Goal: Complete application form

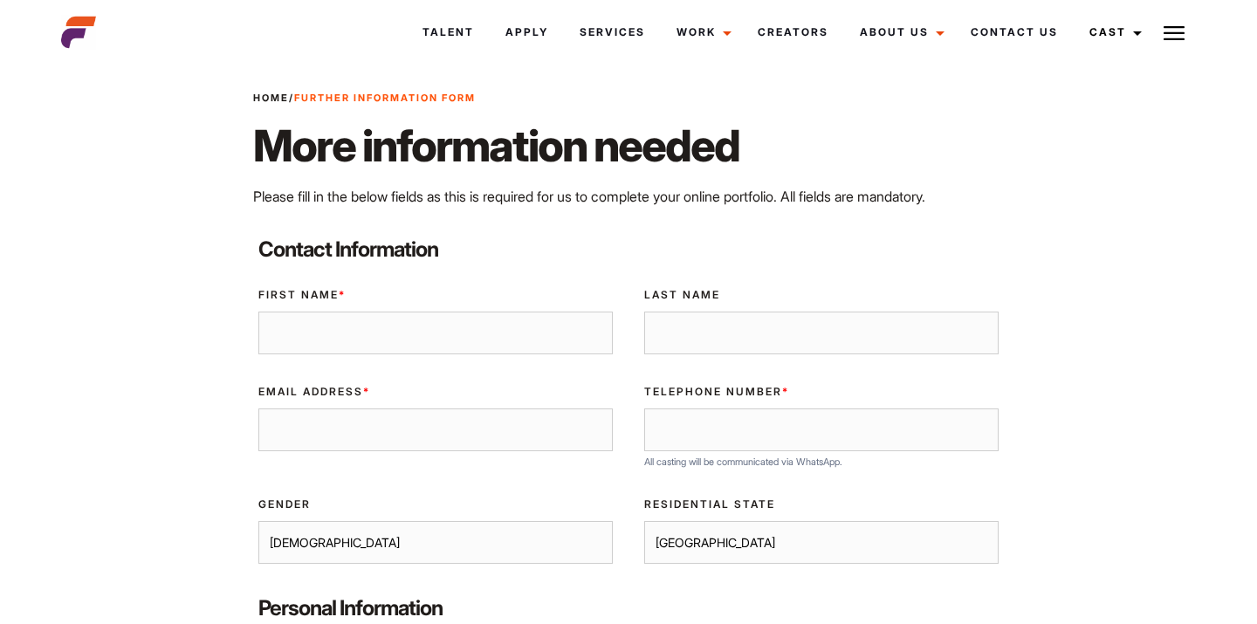
click at [474, 358] on div "First Name *" at bounding box center [436, 321] width 386 height 97
click at [475, 351] on input "First Name *" at bounding box center [435, 334] width 354 height 44
type input "Audoin"
type input "Hiltenbrand"
type input "audoinh@gmail.com"
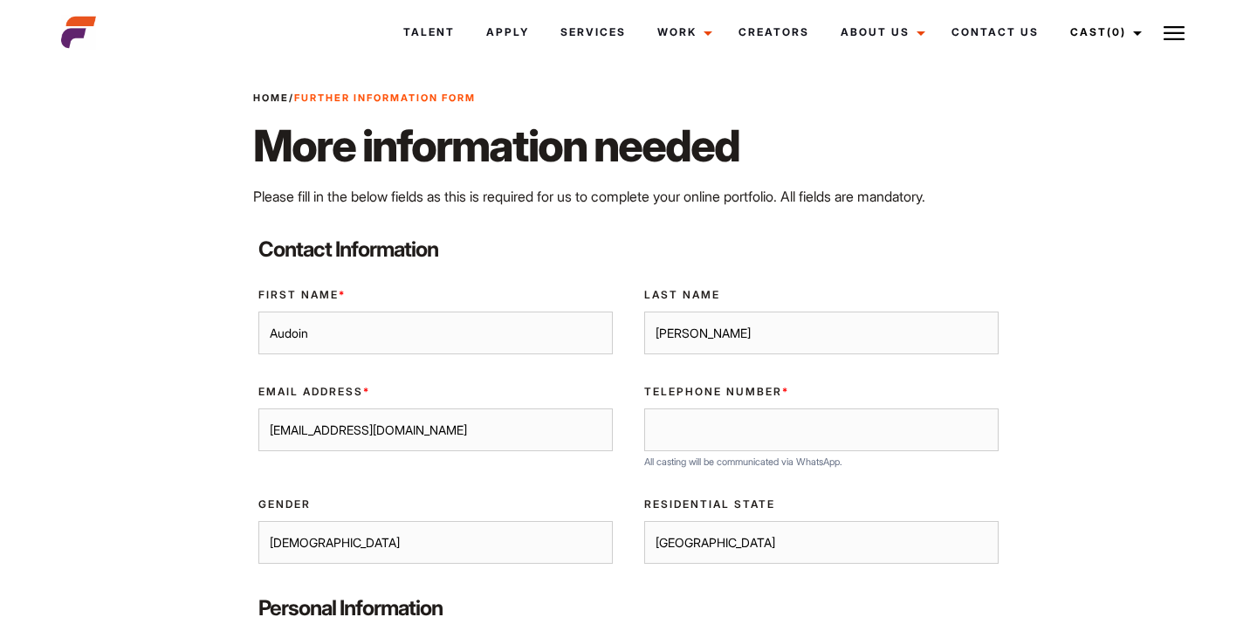
type input "0646110184"
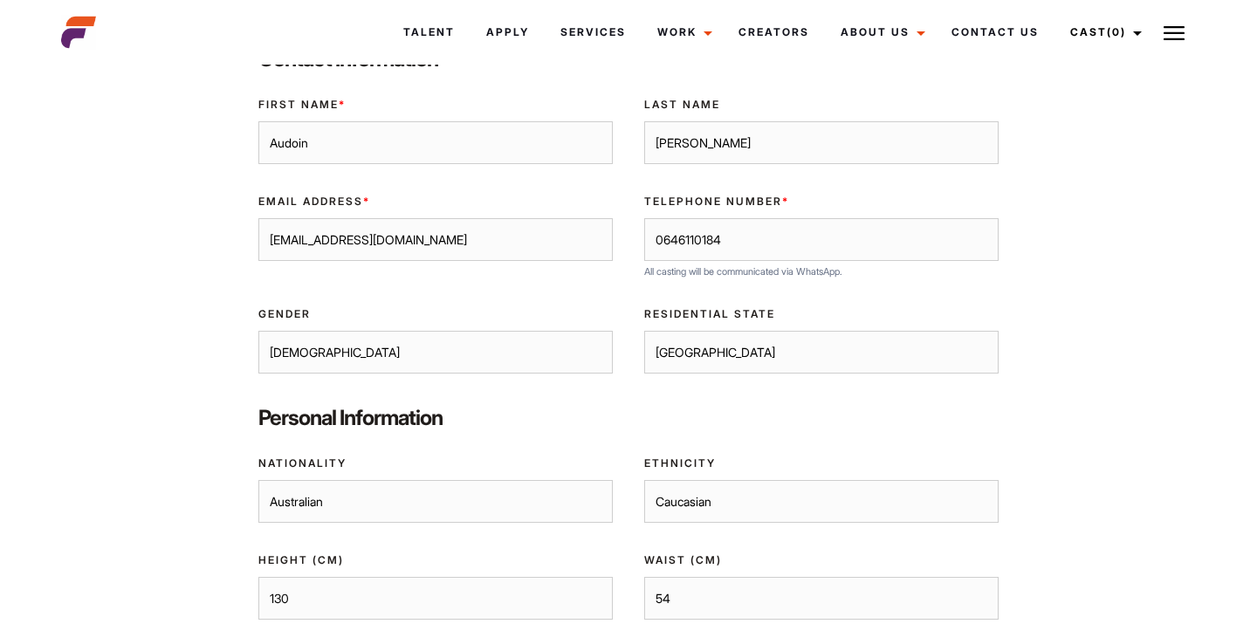
scroll to position [254, 0]
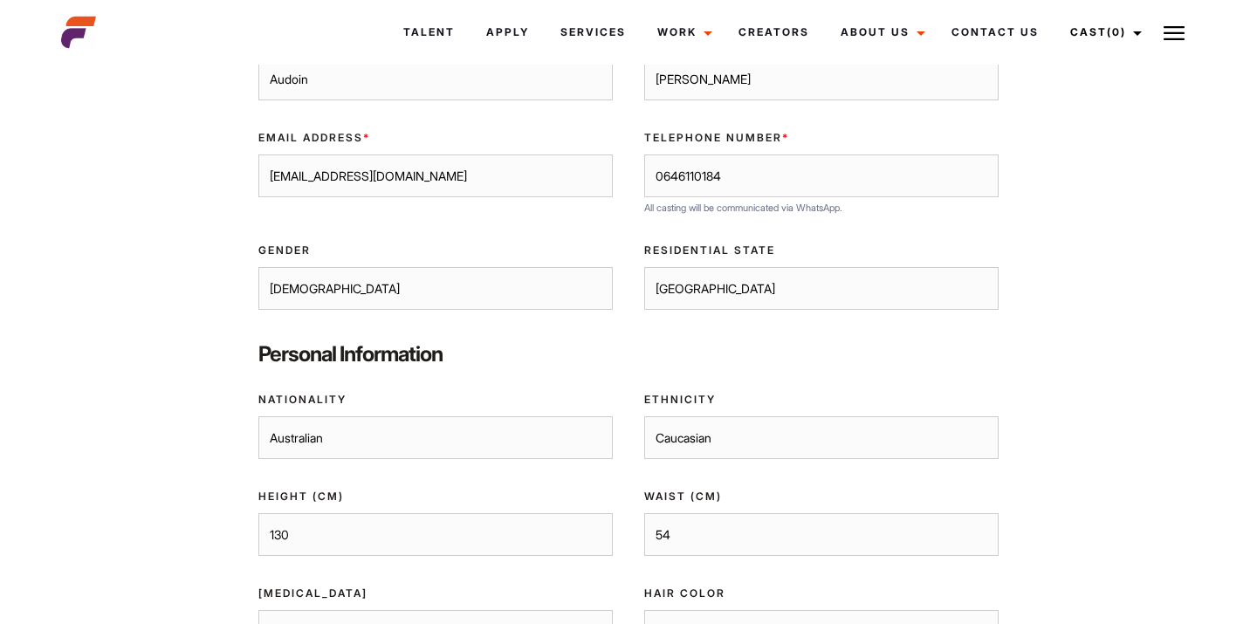
click at [684, 299] on select "Sydney Melbourne Brisbane Gold Coast Adelaide Perth Darwin Queensland Tasmania …" at bounding box center [821, 289] width 354 height 44
click at [644, 267] on select "Sydney Melbourne Brisbane Gold Coast Adelaide Perth Darwin Queensland Tasmania …" at bounding box center [821, 289] width 354 height 44
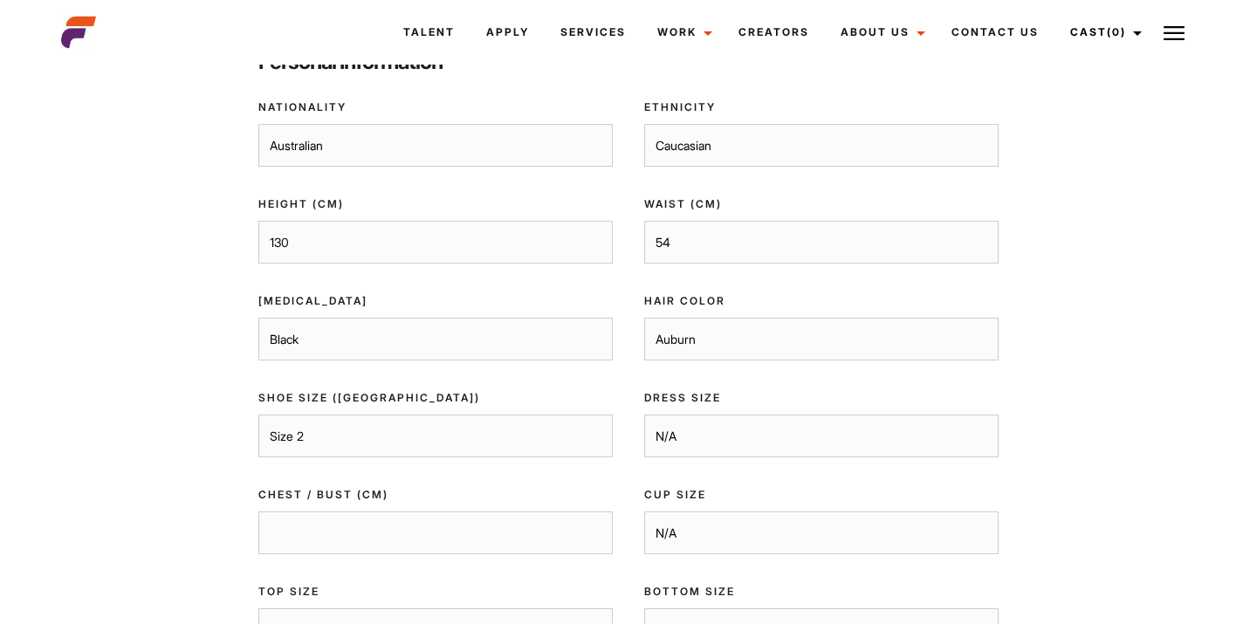
scroll to position [539, 0]
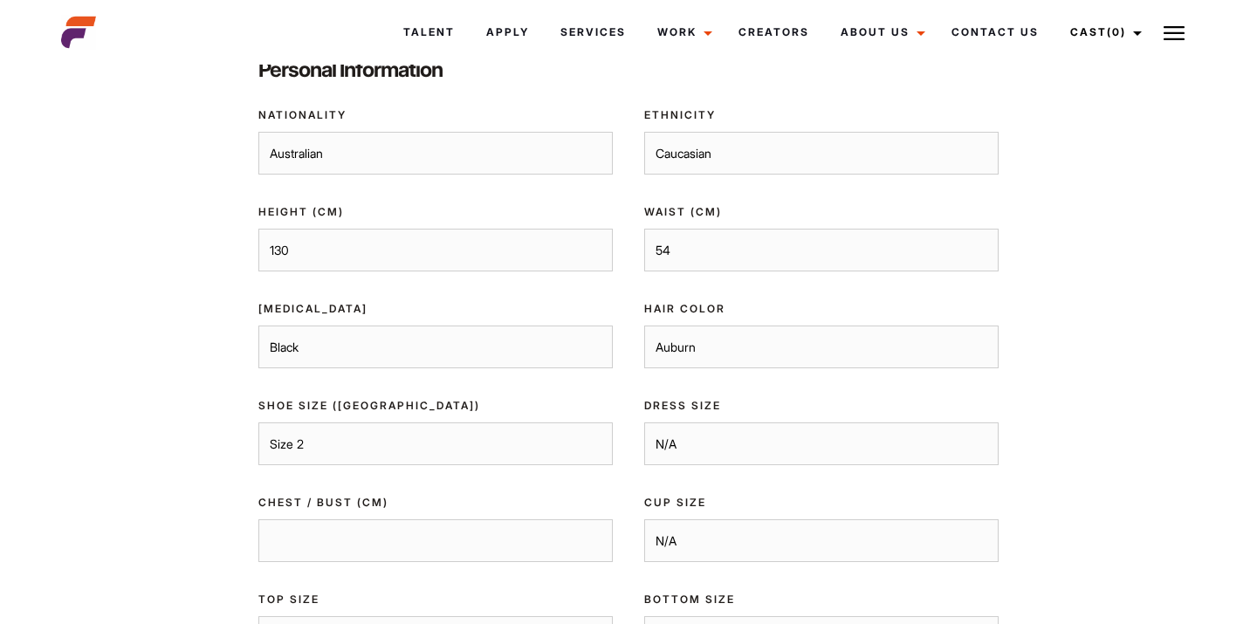
click at [376, 154] on select "Afghan Albanian Algerian American Andorran Angolan Anguillan Argentine Armenian…" at bounding box center [435, 154] width 354 height 44
select select "French"
click at [258, 132] on select "Afghan Albanian Algerian American Andorran Angolan Anguillan Argentine Armenian…" at bounding box center [435, 154] width 354 height 44
click at [393, 246] on select "130 131 132 133 134 135 136 137 138 139 140 141 142 143 144 145 146 147 148 149…" at bounding box center [435, 251] width 354 height 44
select select "183"
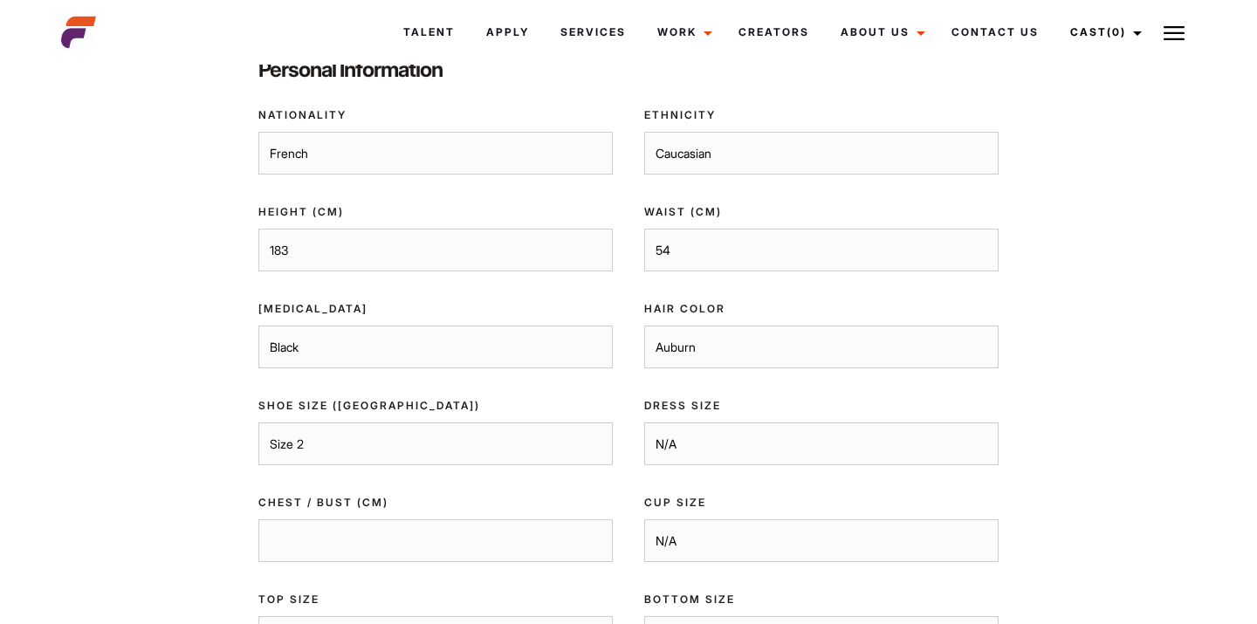
click at [258, 229] on select "130 131 132 133 134 135 136 137 138 139 140 141 142 143 144 145 146 147 148 149…" at bounding box center [435, 251] width 354 height 44
click at [687, 246] on select "54 55 56 57 58 59 60 61 62 63 64 65 66 67 68 69 70 71 72 73 74 75 76 77 78 79 8…" at bounding box center [821, 251] width 354 height 44
click at [471, 357] on select "Black Blue Blue / Green Blue / Grey Brown Green Green / Brown Hazel" at bounding box center [435, 348] width 354 height 44
select select "Brown"
click at [258, 326] on select "Black Blue Blue / Green Blue / Grey Brown Green Green / Brown Hazel" at bounding box center [435, 348] width 354 height 44
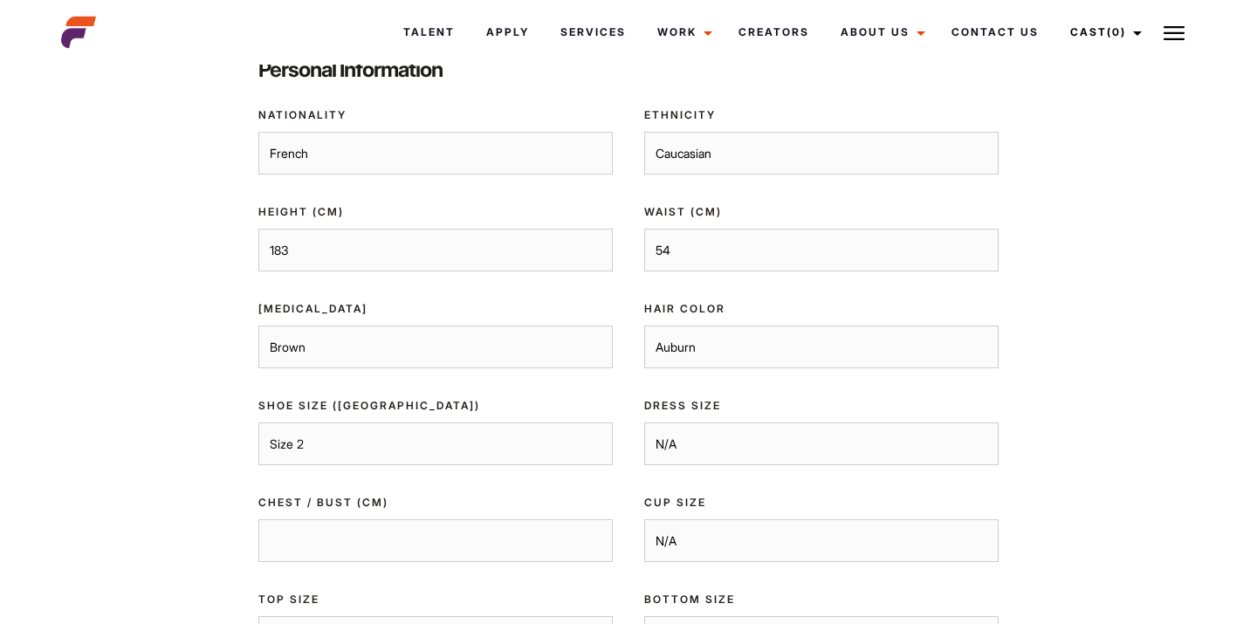
click at [750, 269] on select "54 55 56 57 58 59 60 61 62 63 64 65 66 67 68 69 70 71 72 73 74 75 76 77 78 79 8…" at bounding box center [821, 251] width 354 height 44
click at [663, 257] on select "54 55 56 57 58 59 60 61 62 63 64 65 66 67 68 69 70 71 72 73 74 75 76 77 78 79 8…" at bounding box center [821, 251] width 354 height 44
select select "80"
click at [644, 229] on select "54 55 56 57 58 59 60 61 62 63 64 65 66 67 68 69 70 71 72 73 74 75 76 77 78 79 8…" at bounding box center [821, 251] width 354 height 44
click at [739, 341] on select "Auburn Auburn/ Red Bald Black Dark Blonde Dark Brown Gray Light Blonde Light Br…" at bounding box center [821, 348] width 354 height 44
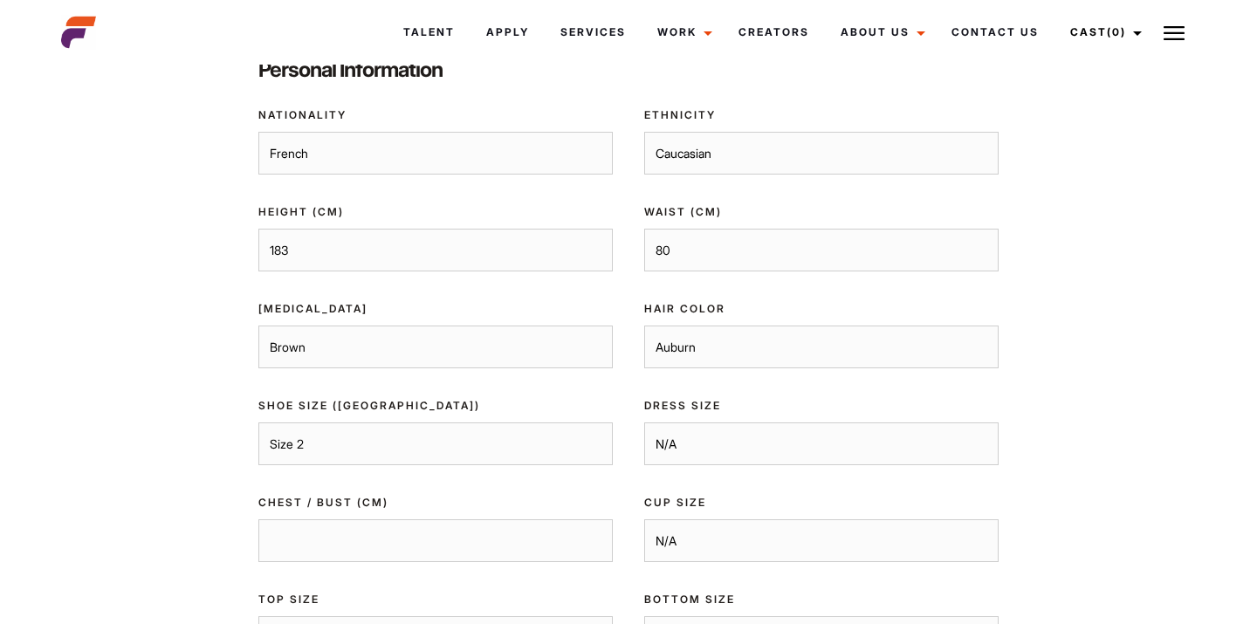
select select "Light Brown"
click at [644, 326] on select "Auburn Auburn/ Red Bald Black Dark Blonde Dark Brown Gray Light Blonde Light Br…" at bounding box center [821, 348] width 354 height 44
click at [374, 441] on select "Size 2 Size 2.5 Size 3 Size 3.5 Size 4 Size 4.5 Size 5 Size 5.5 Size 6 Size 6.5…" at bounding box center [435, 445] width 354 height 44
click at [458, 446] on select "Size 2 Size 2.5 Size 3 Size 3.5 Size 4 Size 4.5 Size 5 Size 5.5 Size 6 Size 6.5…" at bounding box center [435, 445] width 354 height 44
select select "Size 9.5"
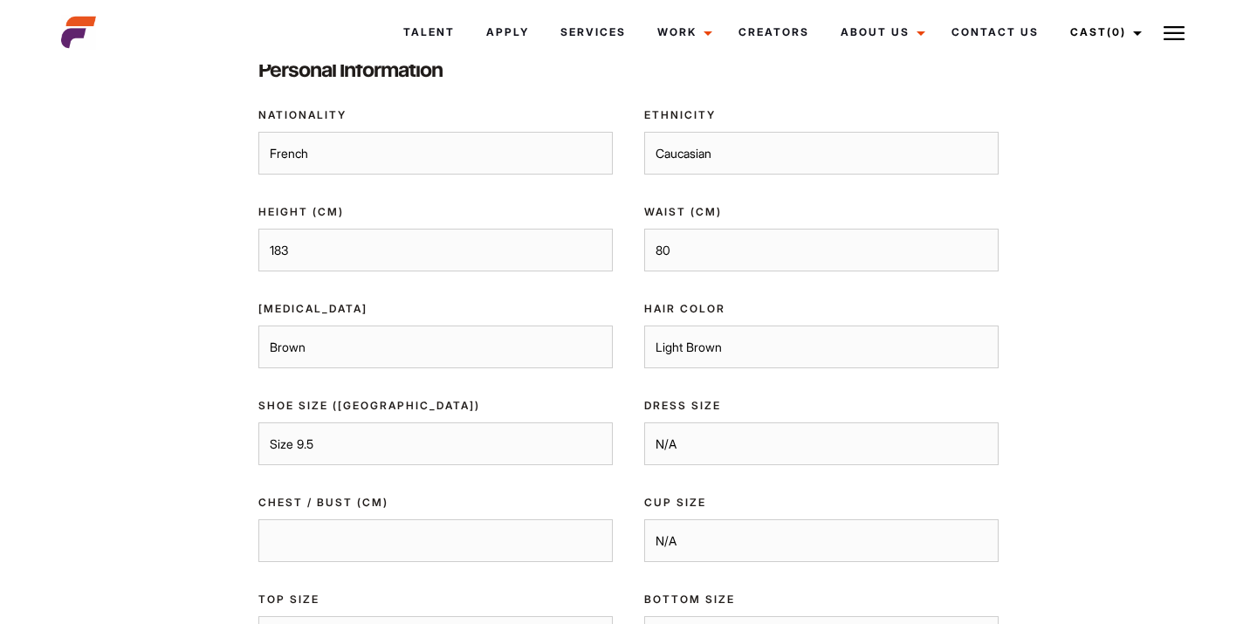
click at [258, 423] on select "Size 2 Size 2.5 Size 3 Size 3.5 Size 4 Size 4.5 Size 5 Size 5.5 Size 6 Size 6.5…" at bounding box center [435, 445] width 354 height 44
click at [705, 438] on select "N/A Size 0 Size 1 Size 2 Size 3 Size 4 Size 5 Size 6 Size 7 Size 8 Size 9 Size …" at bounding box center [821, 445] width 354 height 44
click at [686, 456] on select "N/A Size 0 Size 1 Size 2 Size 3 Size 4 Size 5 Size 6 Size 7 Size 8 Size 9 Size …" at bounding box center [821, 445] width 354 height 44
select select "Size 10"
click at [644, 423] on select "N/A Size 0 Size 1 Size 2 Size 3 Size 4 Size 5 Size 6 Size 7 Size 8 Size 9 Size …" at bounding box center [821, 445] width 354 height 44
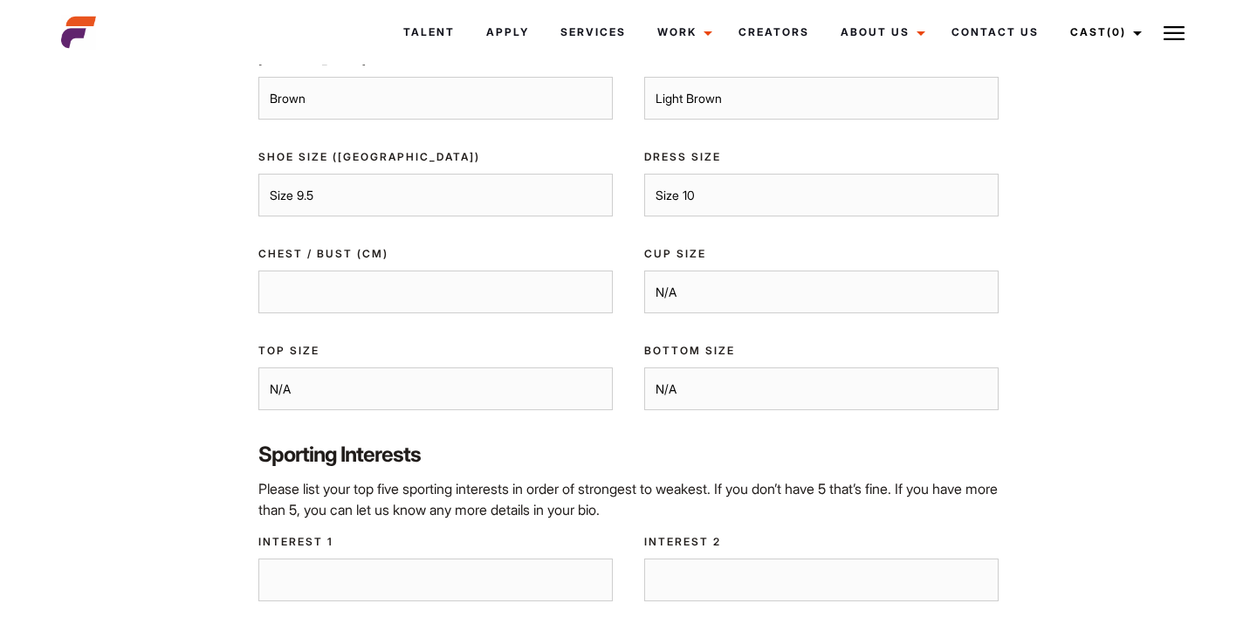
scroll to position [799, 0]
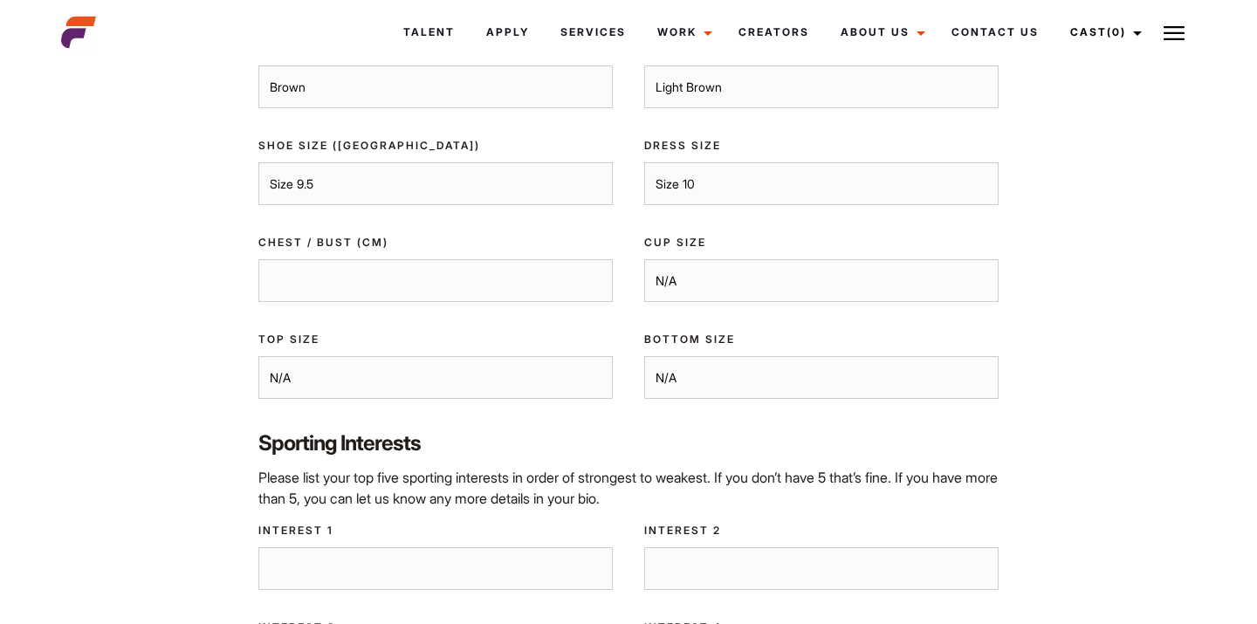
click at [361, 285] on input "Chest / Bust (CM)" at bounding box center [435, 281] width 354 height 44
type input "99"
click at [706, 290] on select "N/A AA A B C D DD E F G H I" at bounding box center [821, 281] width 354 height 44
click at [644, 259] on select "N/A AA A B C D DD E F G H I" at bounding box center [821, 281] width 354 height 44
click at [724, 384] on select "N/A XS S M L XL XXL" at bounding box center [821, 378] width 354 height 44
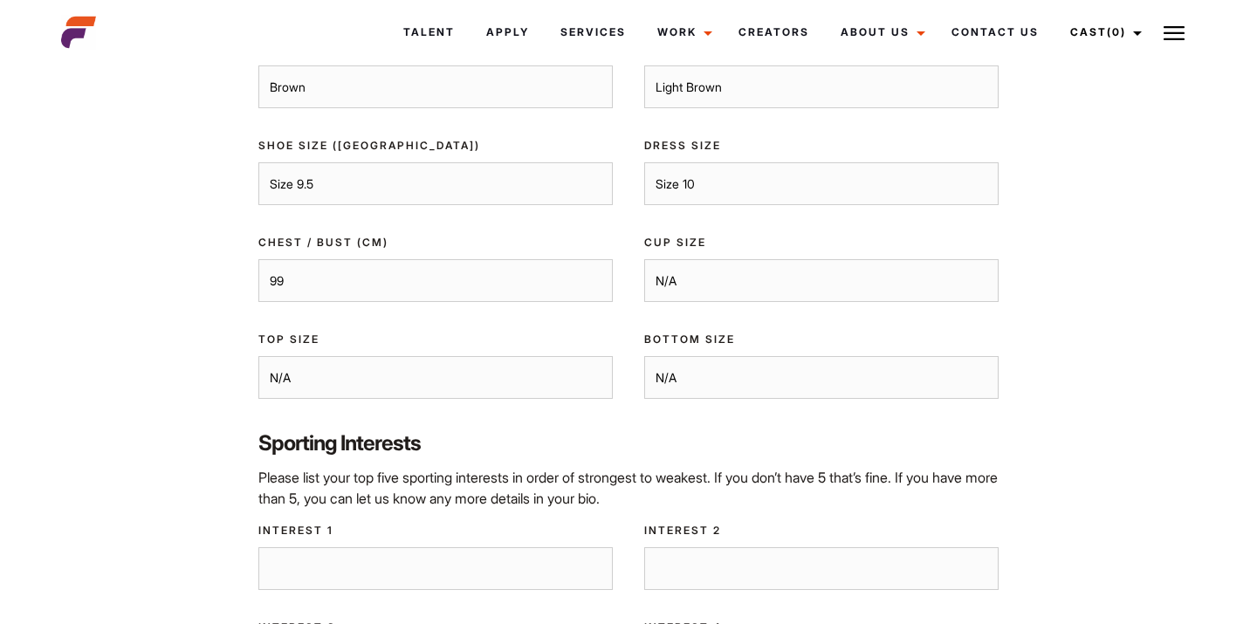
select select "L"
click at [644, 356] on select "N/A XS S M L XL XXL" at bounding box center [821, 378] width 354 height 44
click at [297, 372] on select "N/A XS S M L XL XXL" at bounding box center [435, 378] width 354 height 44
select select "L"
click at [258, 356] on select "N/A XS S M L XL XXL" at bounding box center [435, 378] width 354 height 44
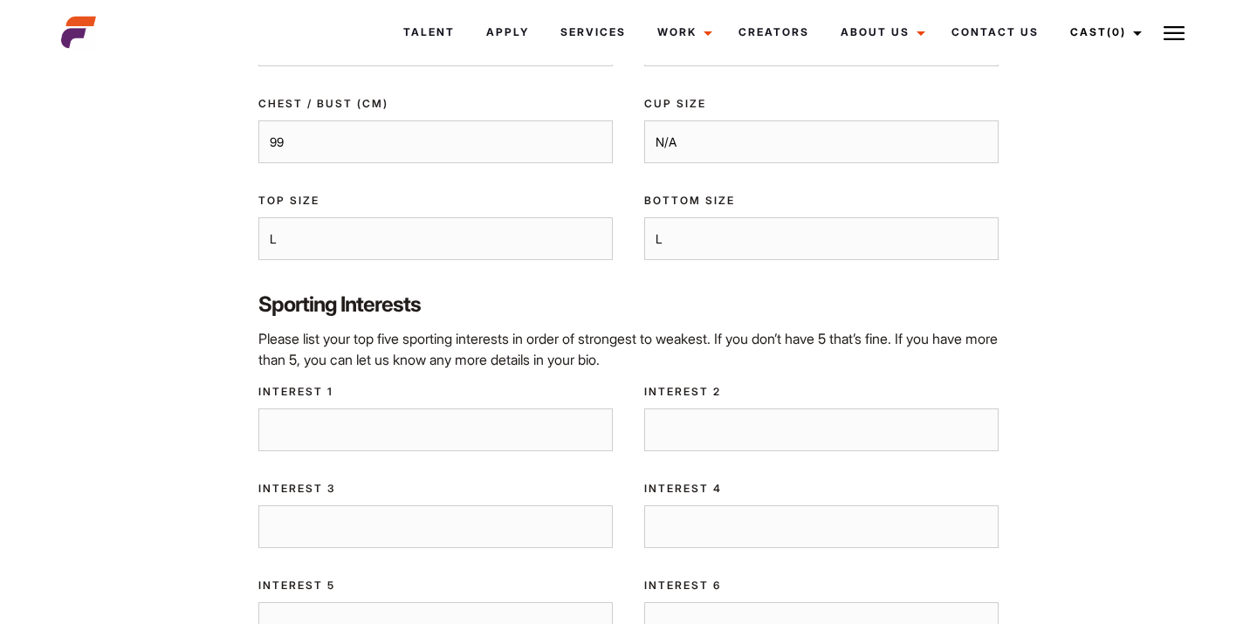
scroll to position [1000, 0]
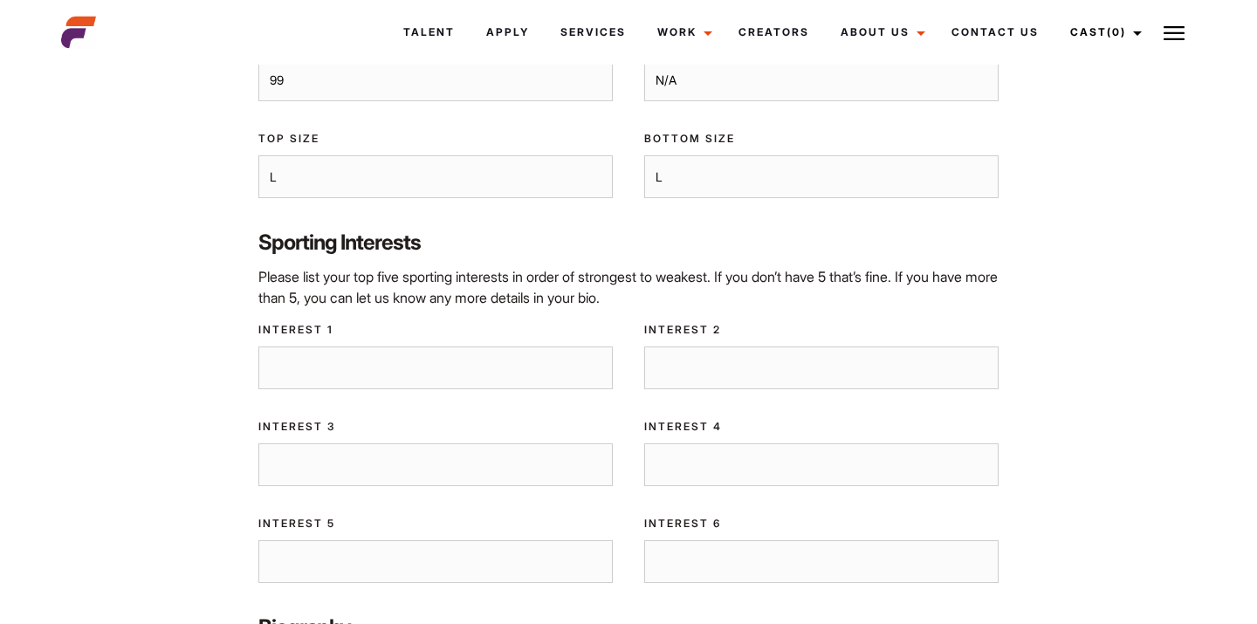
click at [422, 366] on input "Interest 1" at bounding box center [435, 369] width 354 height 44
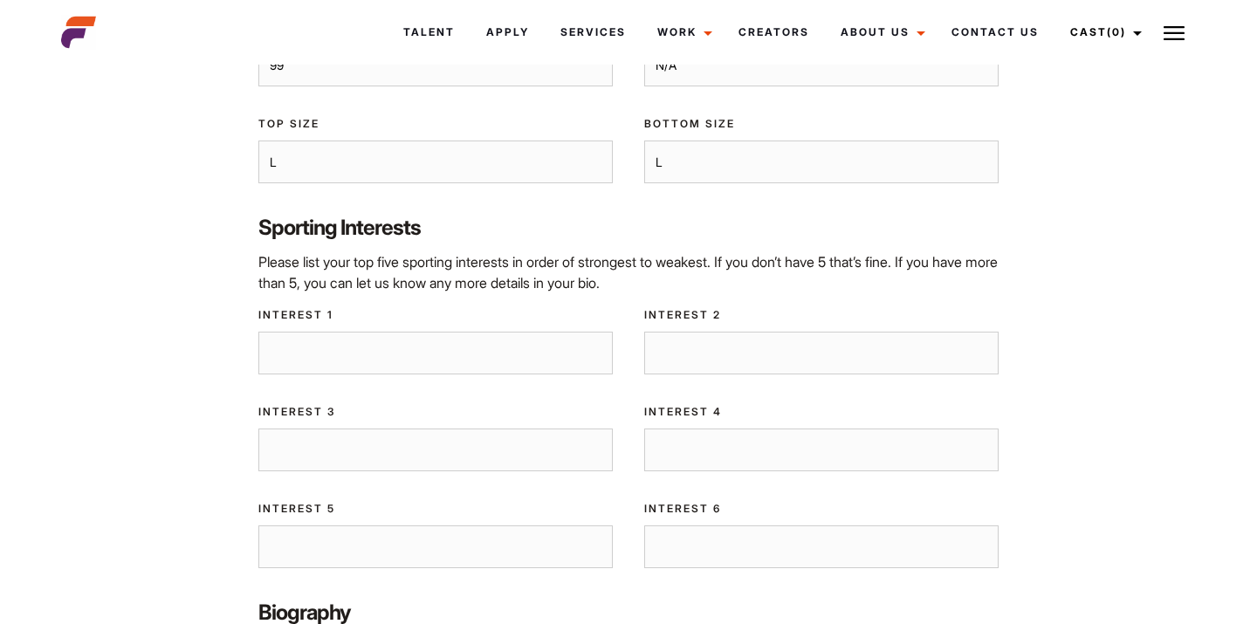
scroll to position [1018, 0]
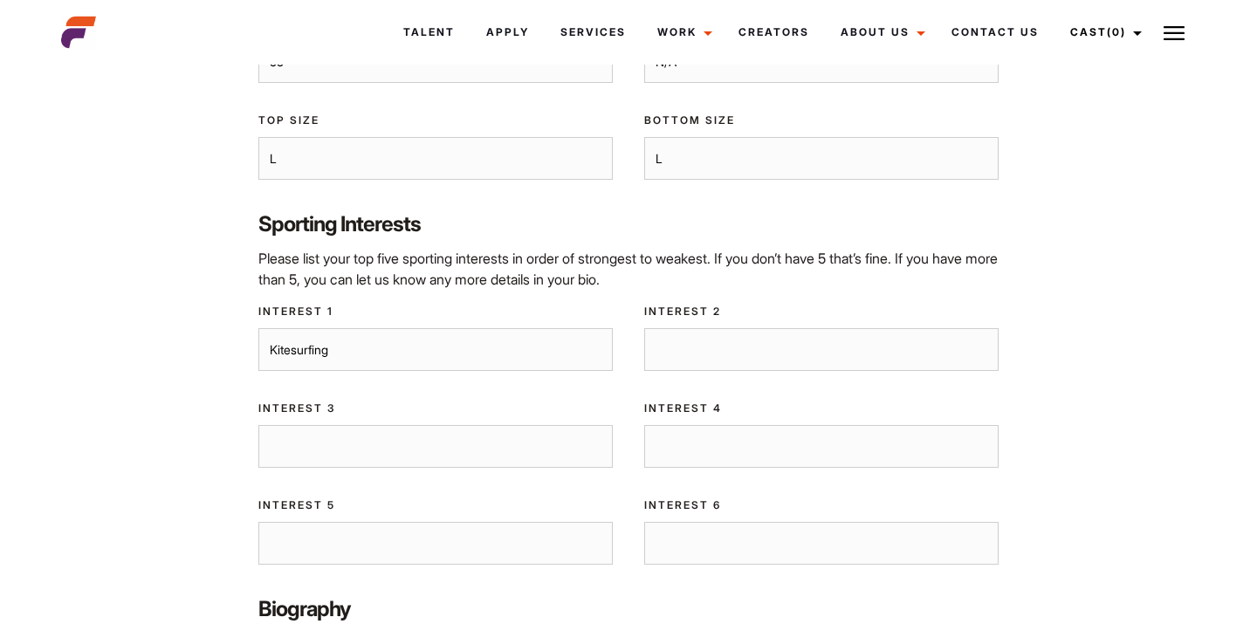
type input "Kitesurfing"
click at [787, 359] on input "Interest 2" at bounding box center [821, 350] width 354 height 44
type input "surfing"
click at [498, 448] on input "Interest 3" at bounding box center [435, 447] width 354 height 44
type input "wakeboard"
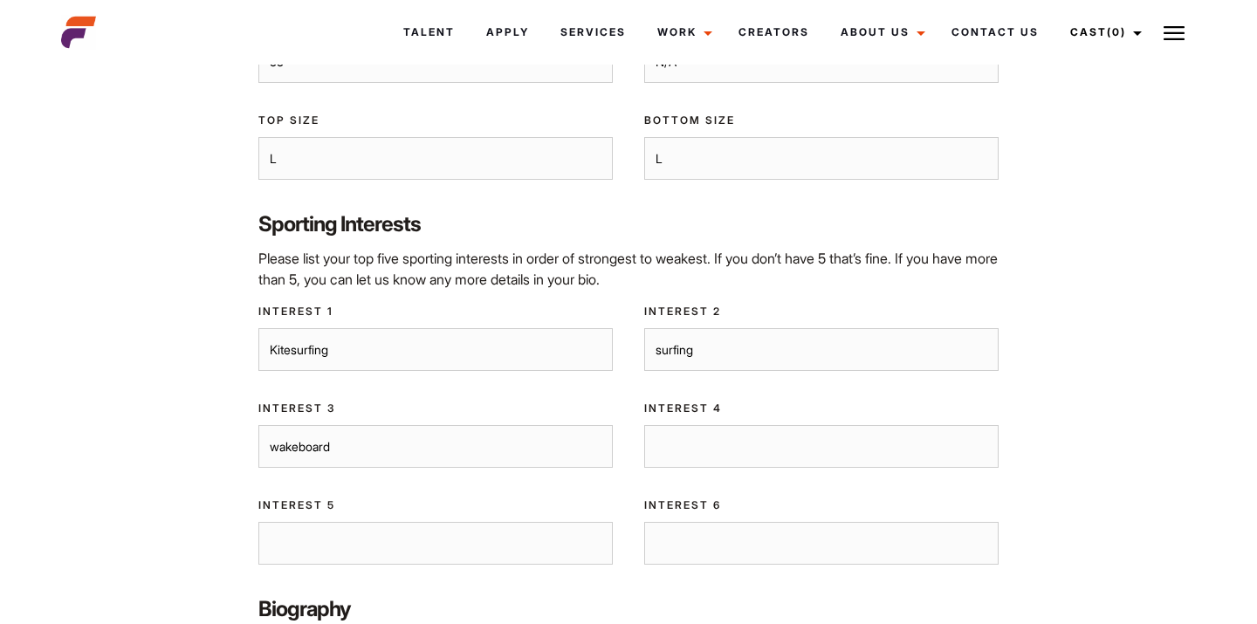
click at [712, 430] on input "Interest 4" at bounding box center [821, 447] width 354 height 44
type input "tennis"
click at [389, 533] on input "Interest 5" at bounding box center [435, 544] width 354 height 44
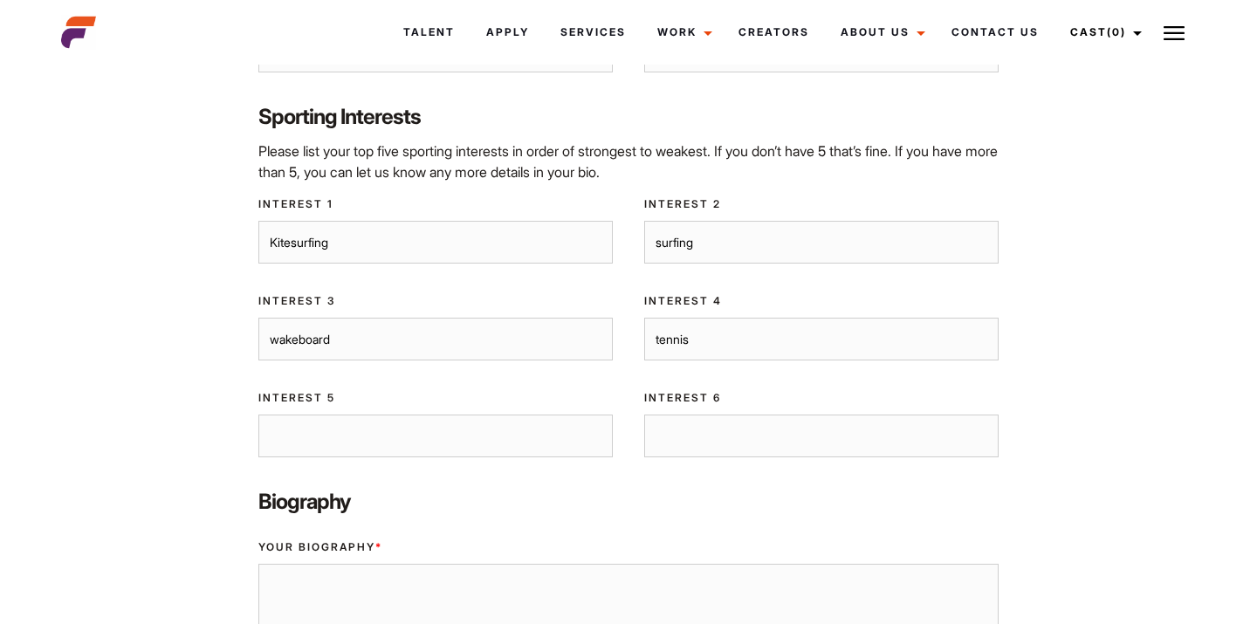
scroll to position [1132, 0]
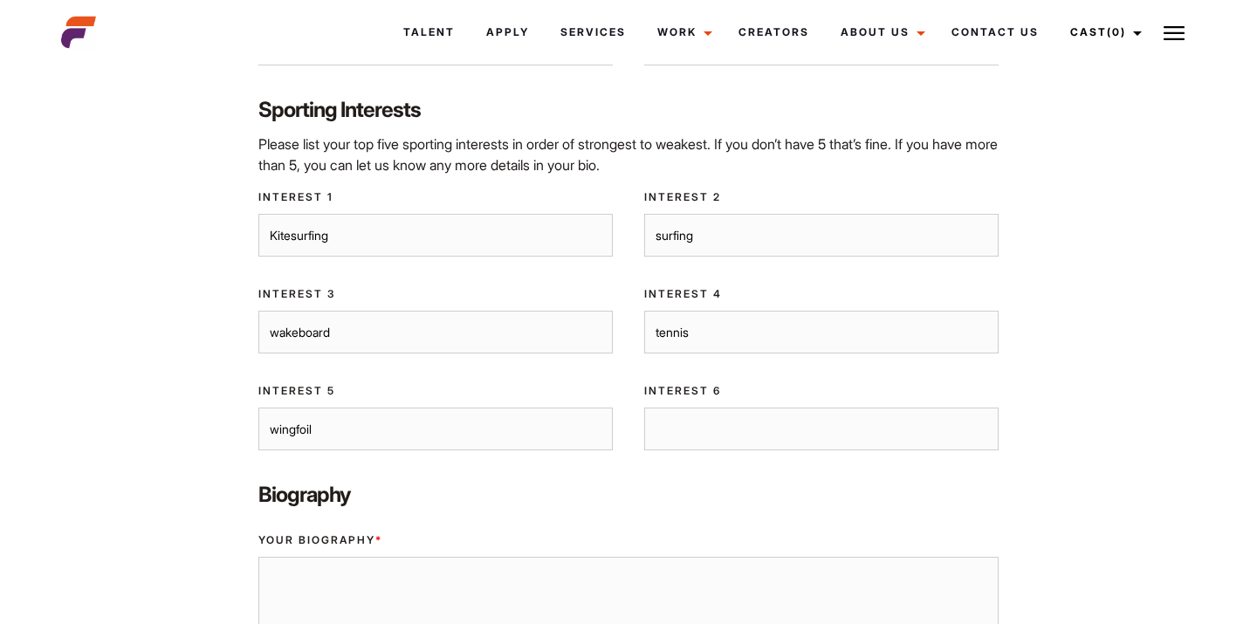
type input "wingfoil"
click at [721, 445] on input "Interest 6" at bounding box center [821, 430] width 354 height 44
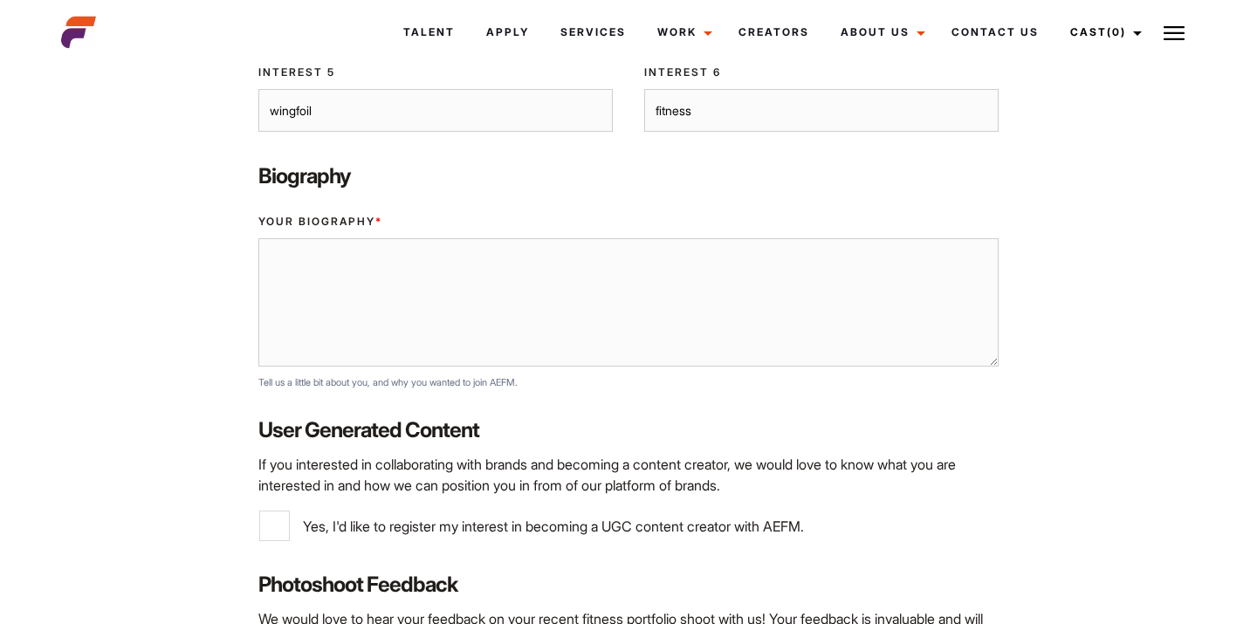
scroll to position [1472, 0]
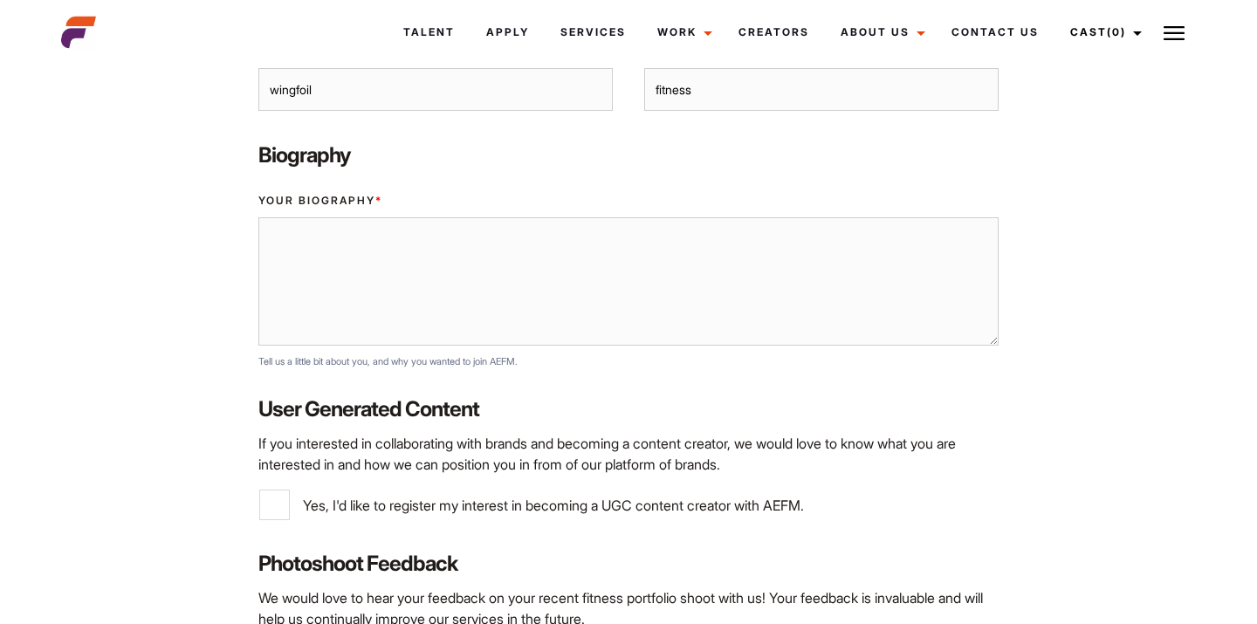
type input "fitness"
click at [560, 328] on textarea "Your Biography *" at bounding box center [627, 281] width 739 height 129
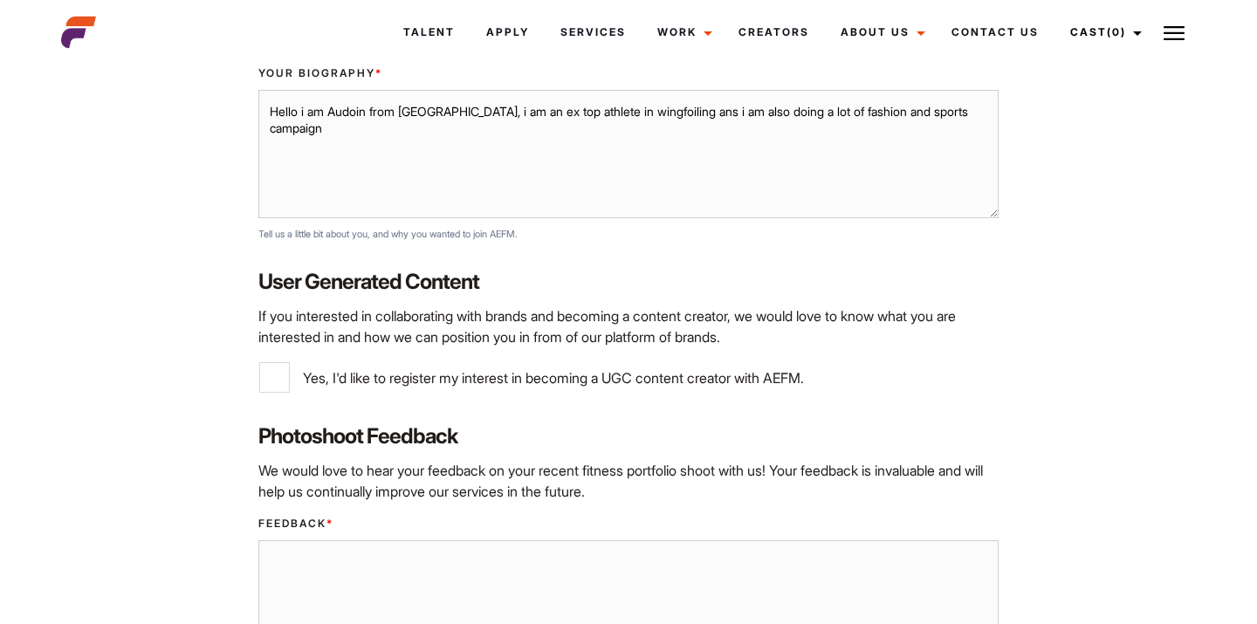
scroll to position [1629, 0]
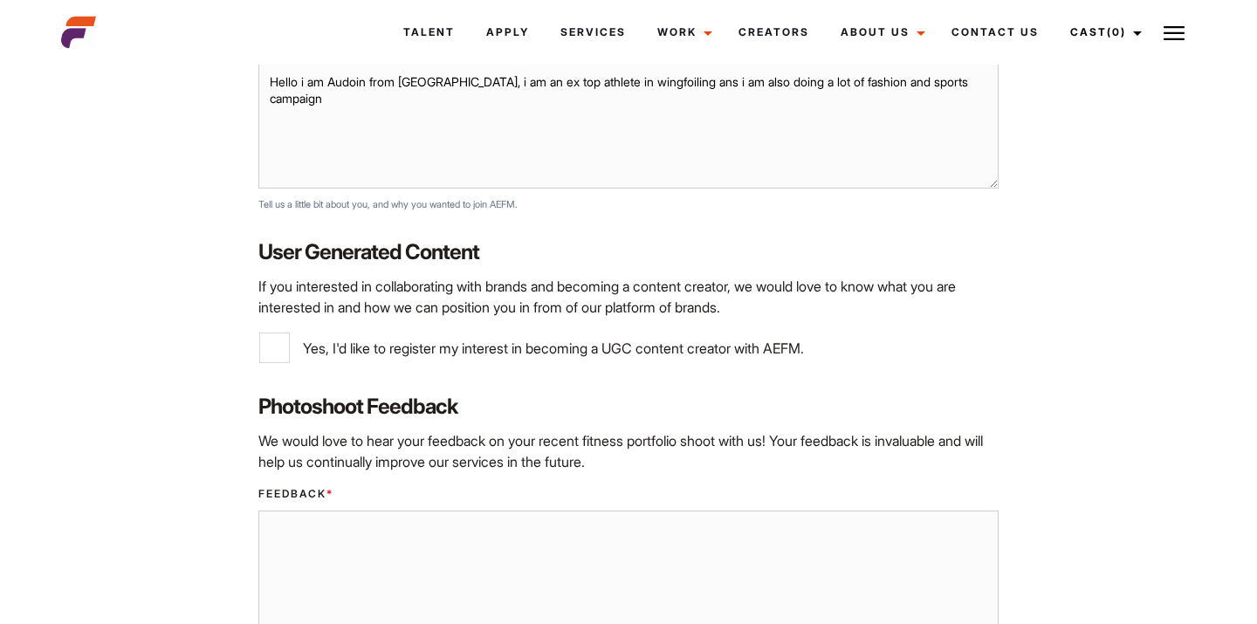
type textarea "Hello i am Audoin from France, i am an ex top athlete in wingfoiling ans i am a…"
click at [259, 354] on input "Yes, I'd like to register my interest in becoming a UGC content creator with AE…" at bounding box center [274, 348] width 31 height 31
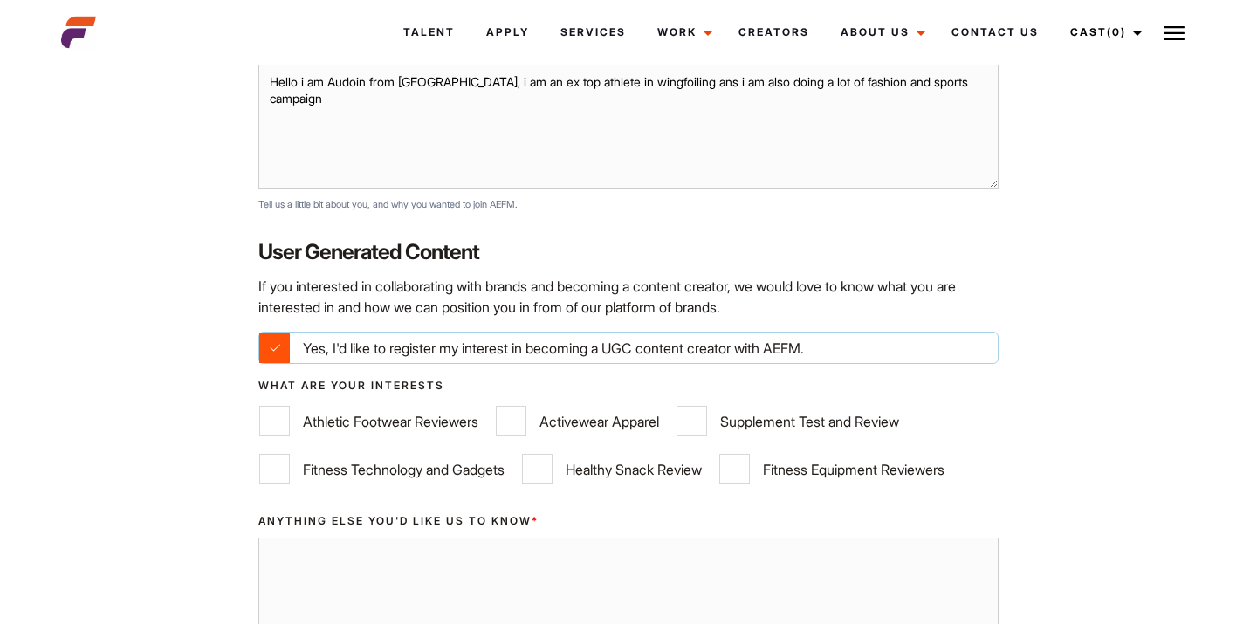
click at [277, 357] on input "Yes, I'd like to register my interest in becoming a UGC content creator with AE…" at bounding box center [274, 348] width 31 height 31
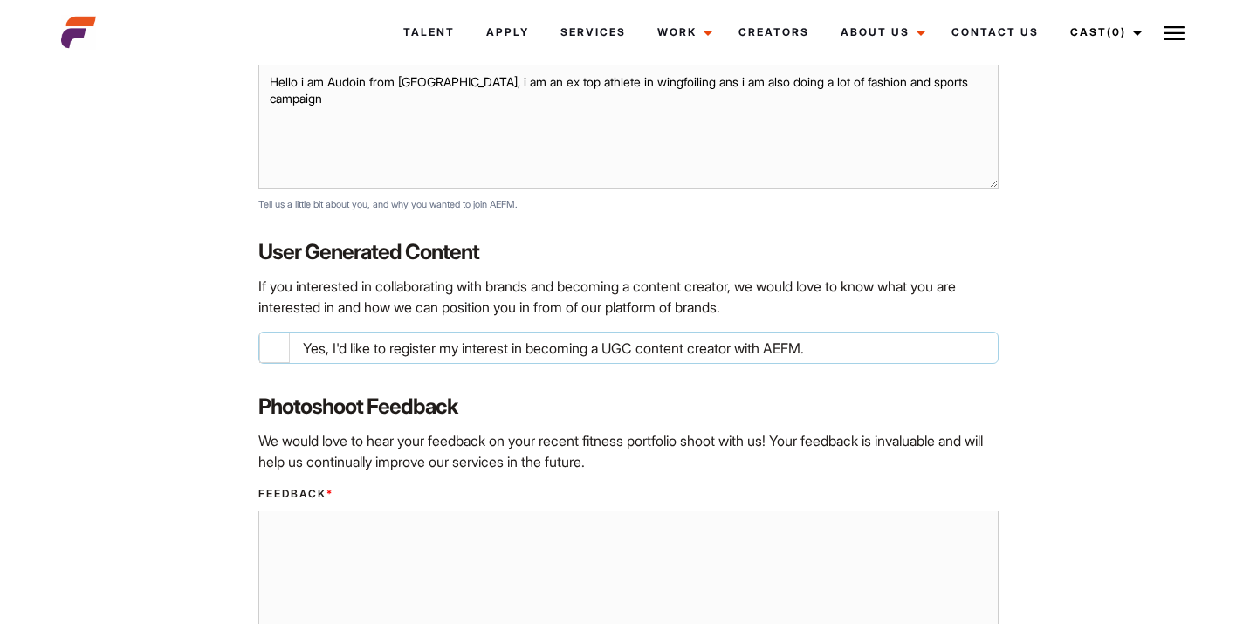
click at [277, 356] on input "Yes, I'd like to register my interest in becoming a UGC content creator with AE…" at bounding box center [274, 348] width 31 height 31
checkbox input "true"
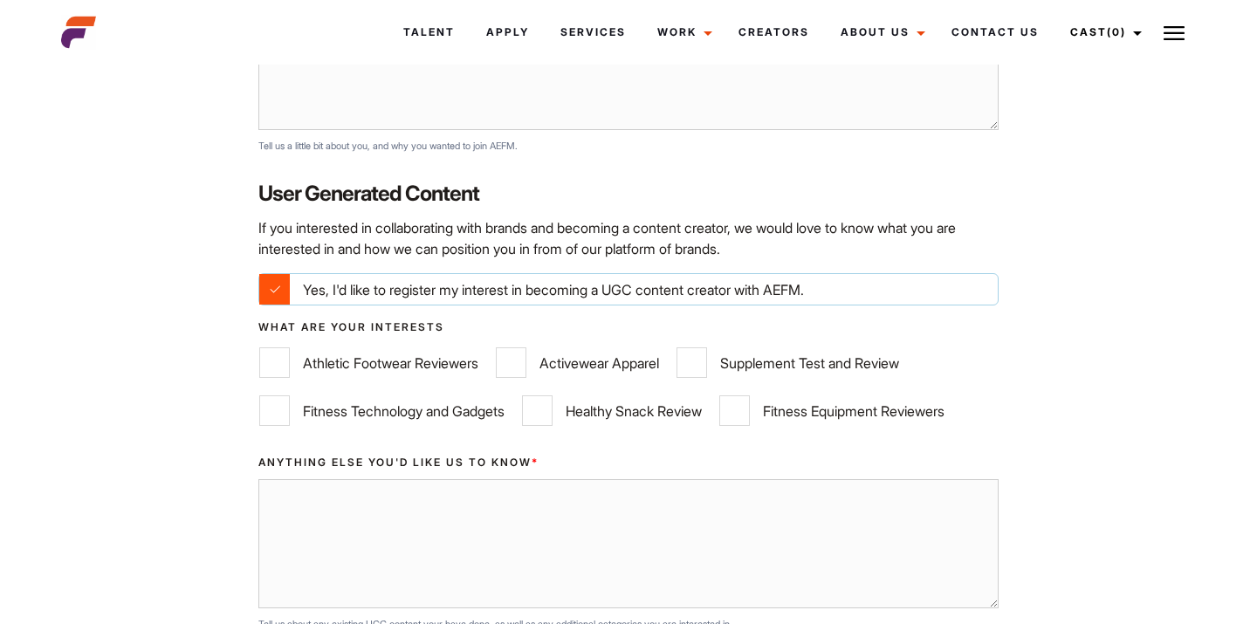
scroll to position [1689, 0]
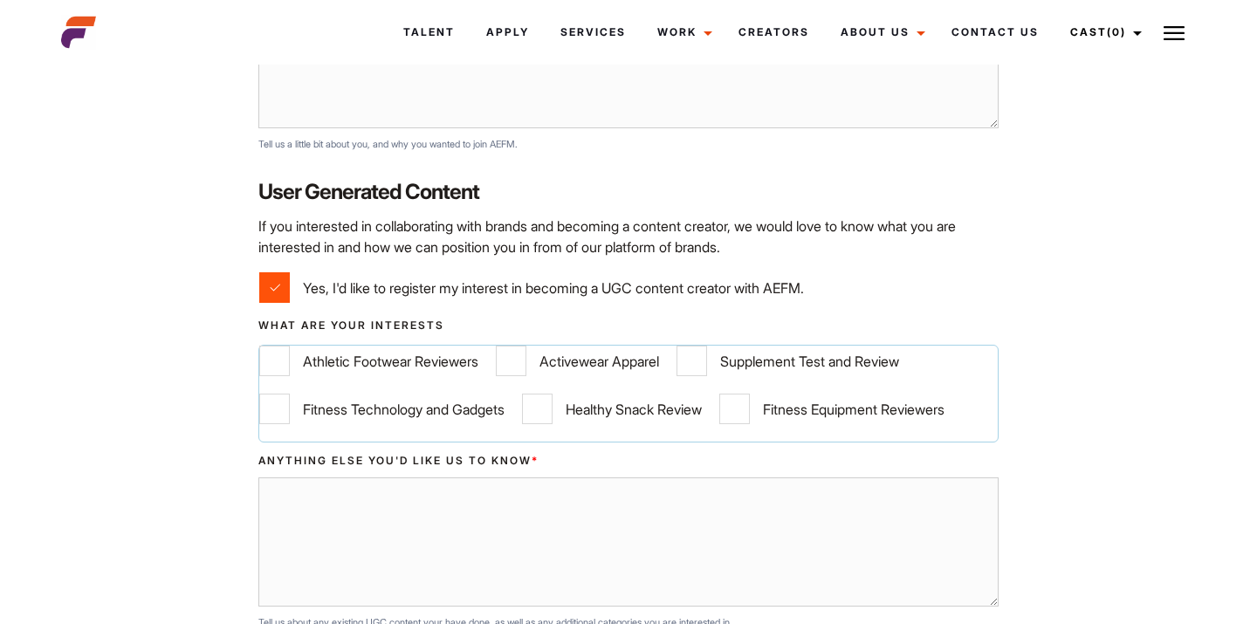
click at [281, 418] on input "Fitness Technology and Gadgets" at bounding box center [274, 409] width 31 height 31
checkbox input "true"
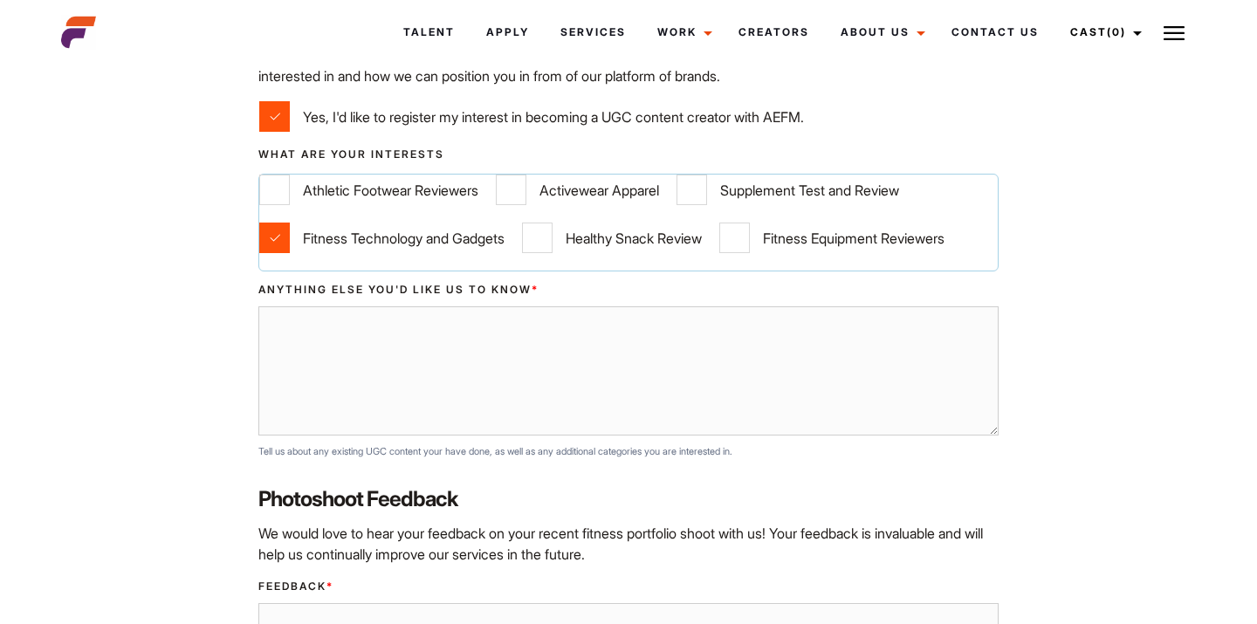
scroll to position [1862, 0]
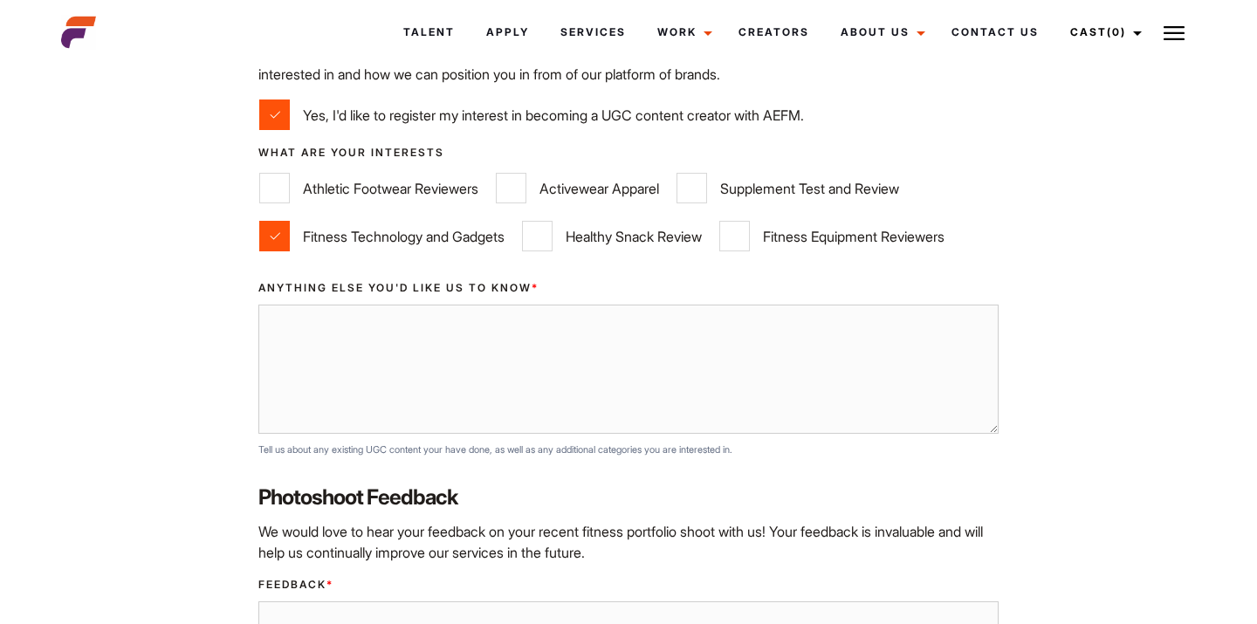
click at [316, 354] on textarea "Anything else you'd like us to know *" at bounding box center [627, 369] width 739 height 129
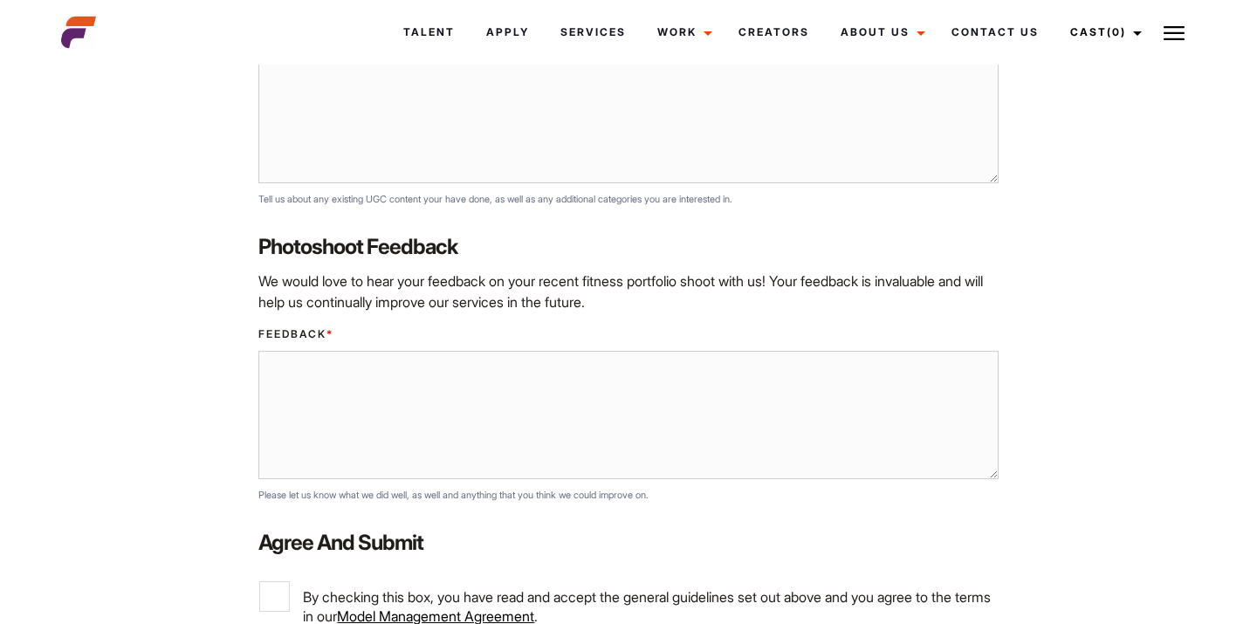
scroll to position [2118, 0]
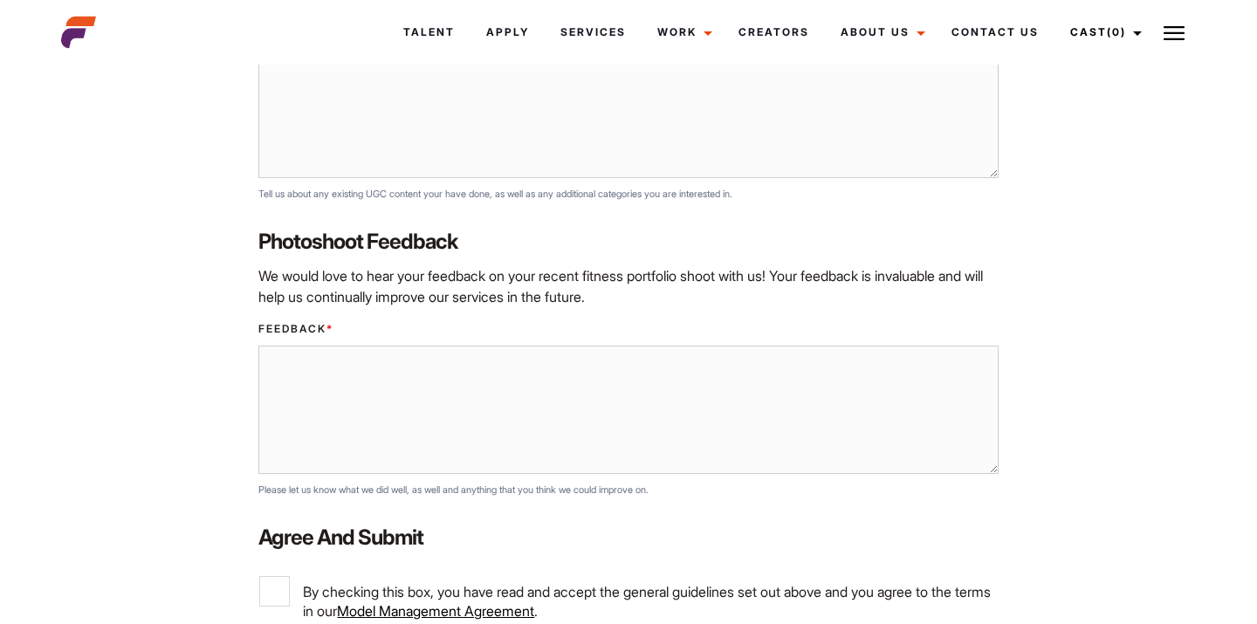
click at [317, 361] on textarea "Feedback *" at bounding box center [627, 410] width 739 height 129
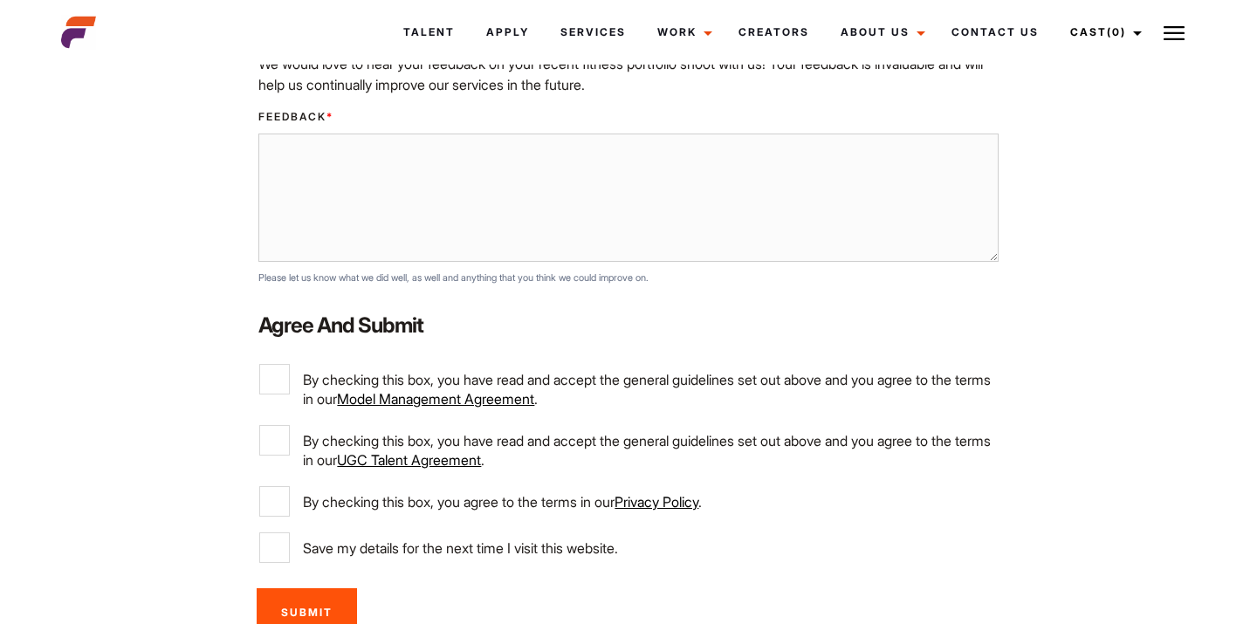
scroll to position [2356, 0]
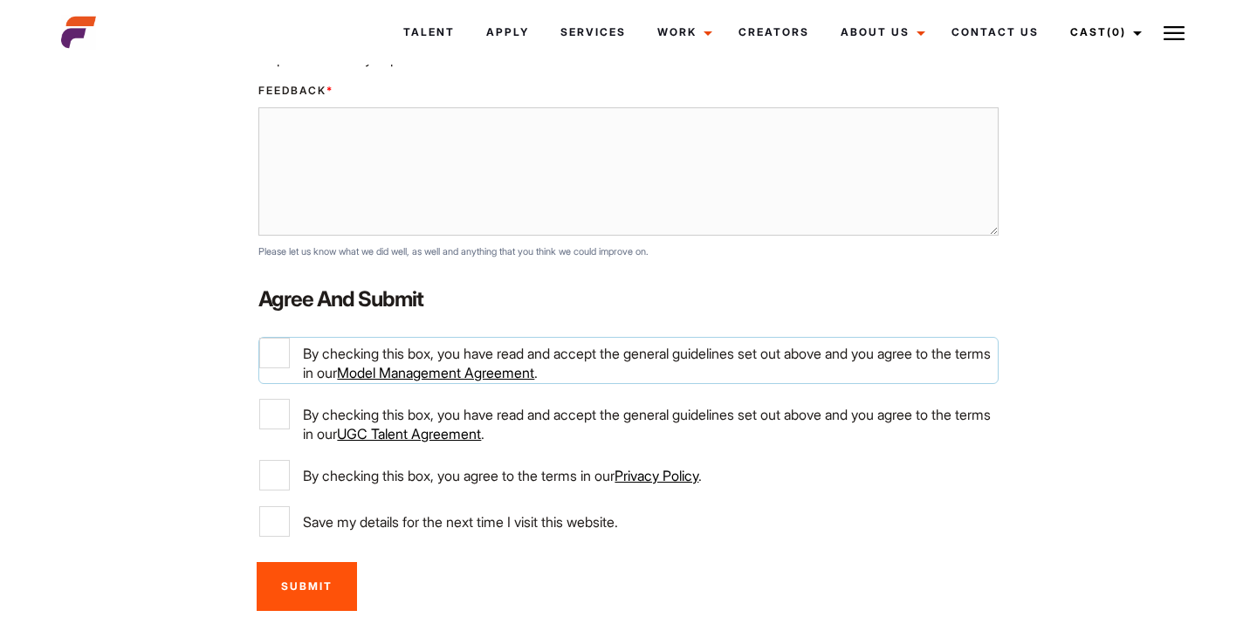
click at [276, 354] on input "By checking this box, you have read and accept the general guidelines set out a…" at bounding box center [274, 353] width 31 height 31
checkbox input "true"
click at [286, 417] on input "By checking this box, you have read and accept the general guidelines set out a…" at bounding box center [274, 414] width 31 height 31
checkbox input "true"
click at [276, 465] on input "By checking this box, you agree to the terms in our Privacy Policy ." at bounding box center [274, 475] width 31 height 31
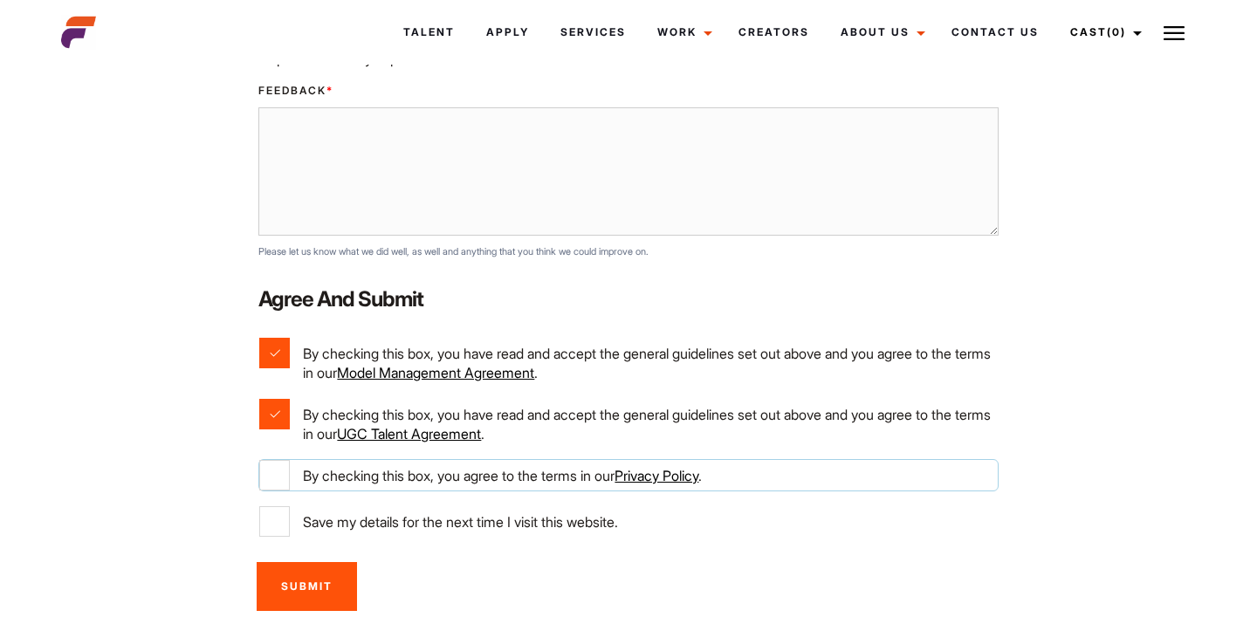
checkbox input "true"
click at [267, 530] on input "Save my details for the next time I visit this website." at bounding box center [274, 521] width 31 height 31
checkbox input "true"
click at [304, 597] on input "Submit" at bounding box center [307, 586] width 100 height 48
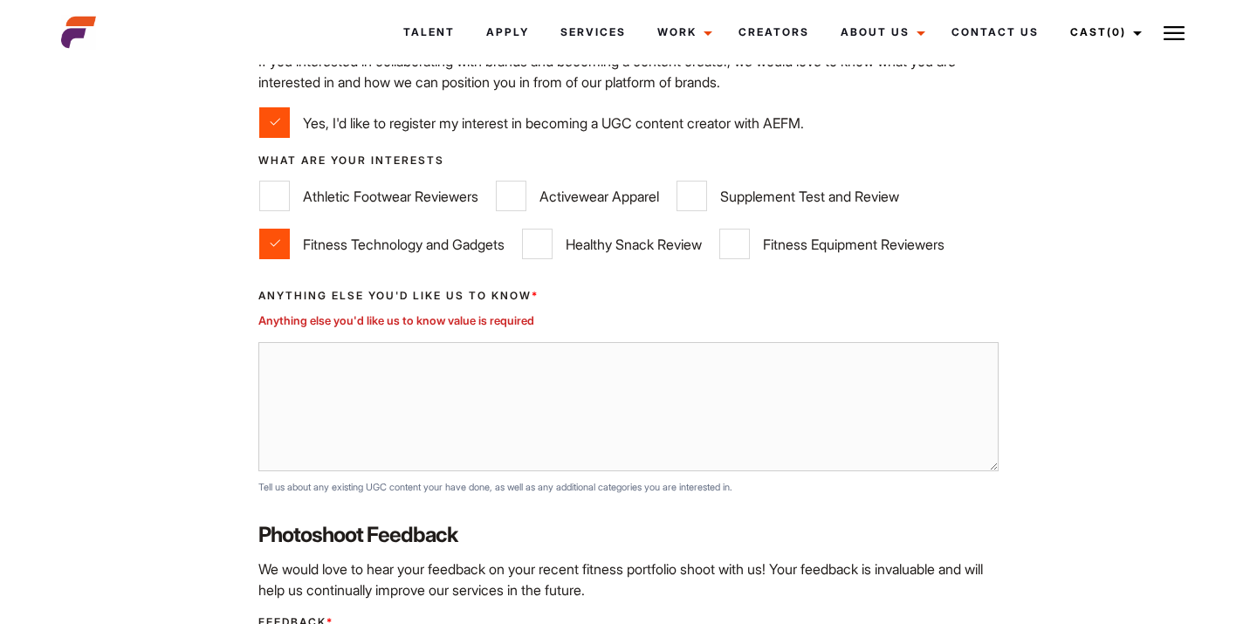
scroll to position [1846, 0]
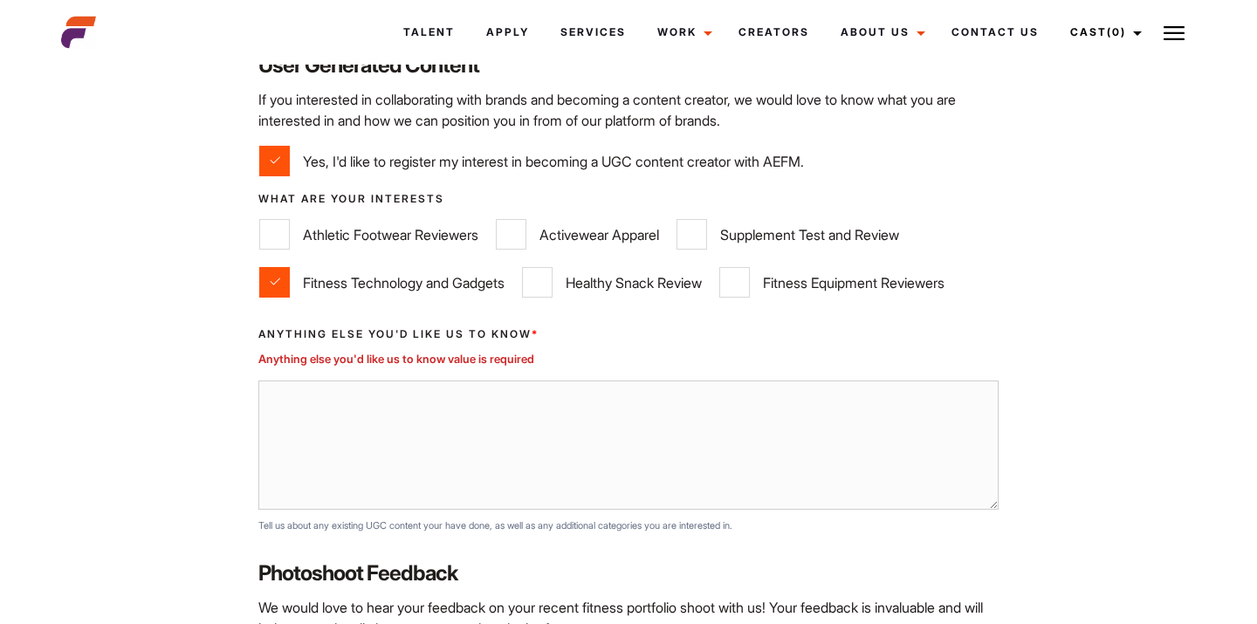
click at [423, 405] on textarea "Anything else you'd like us to know *" at bounding box center [627, 445] width 739 height 129
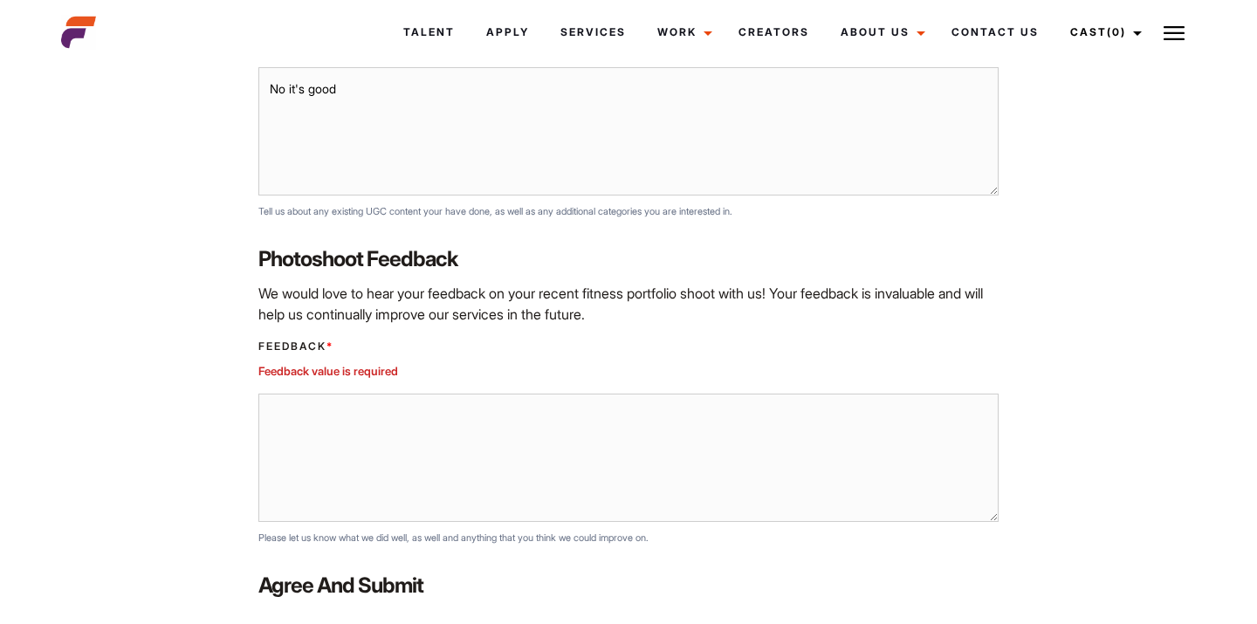
scroll to position [2175, 0]
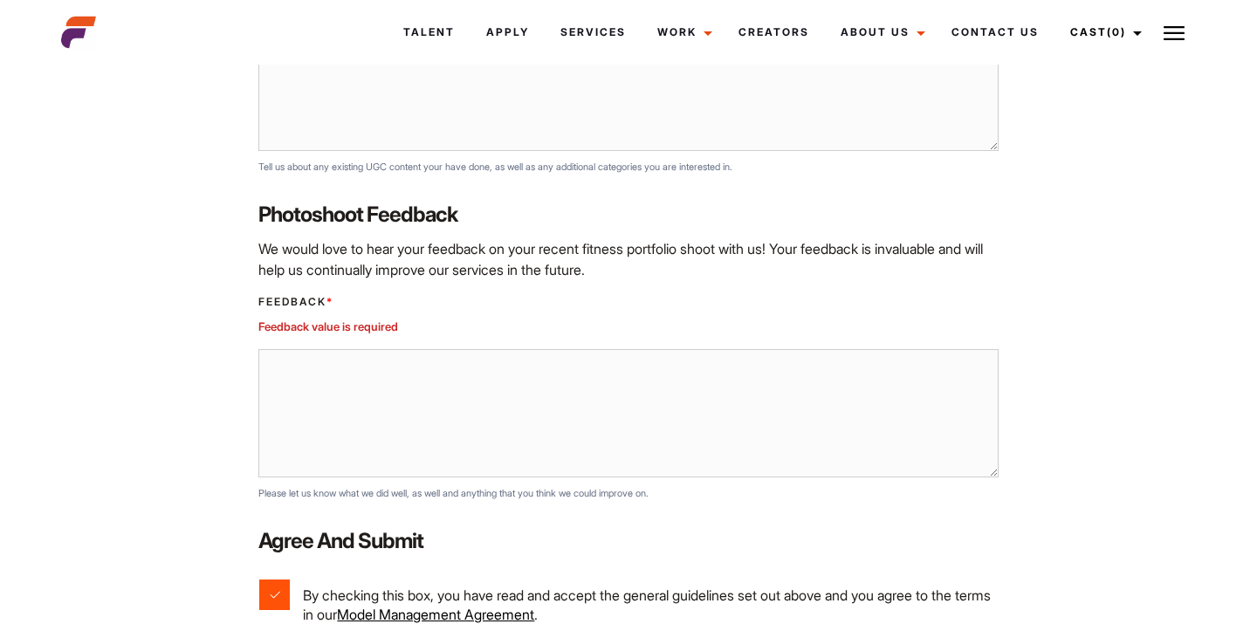
type textarea "No it's good"
click at [400, 436] on textarea "Feedback *" at bounding box center [627, 413] width 739 height 129
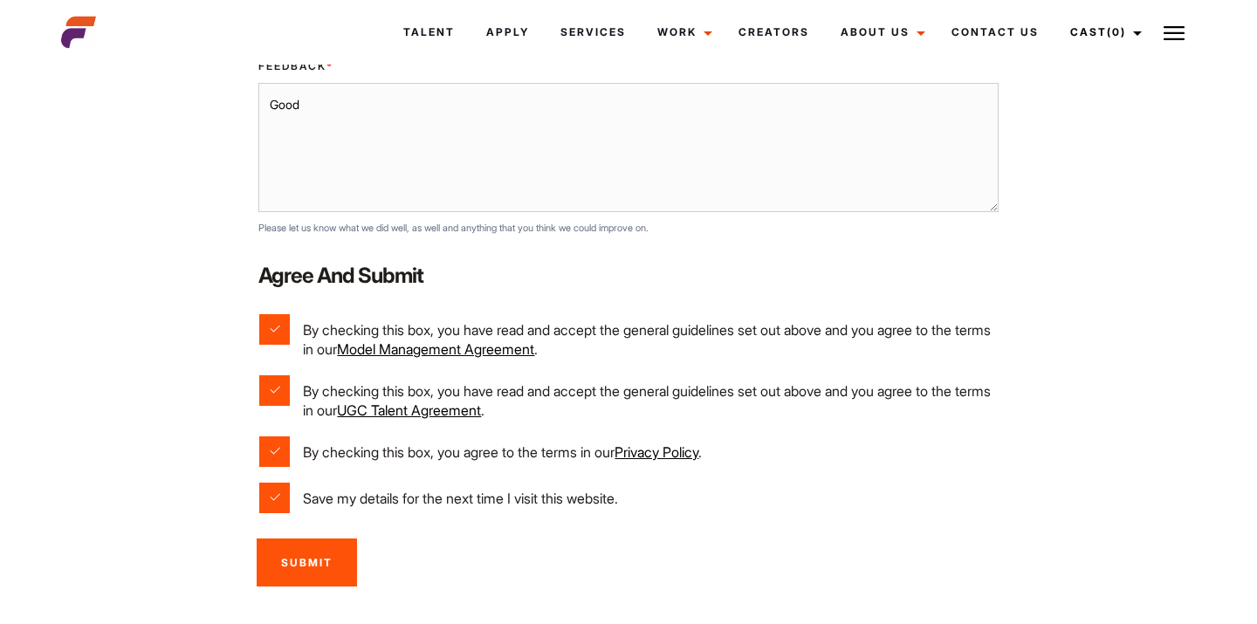
scroll to position [2423, 0]
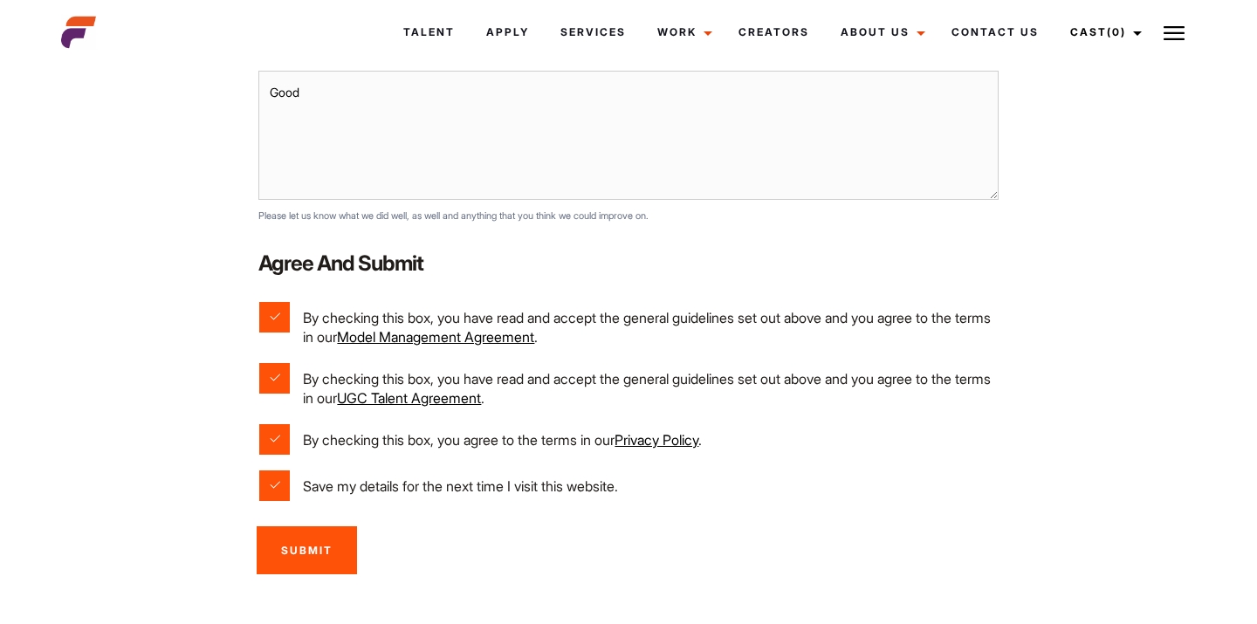
type textarea "Good"
click at [317, 540] on input "Submit" at bounding box center [307, 550] width 100 height 48
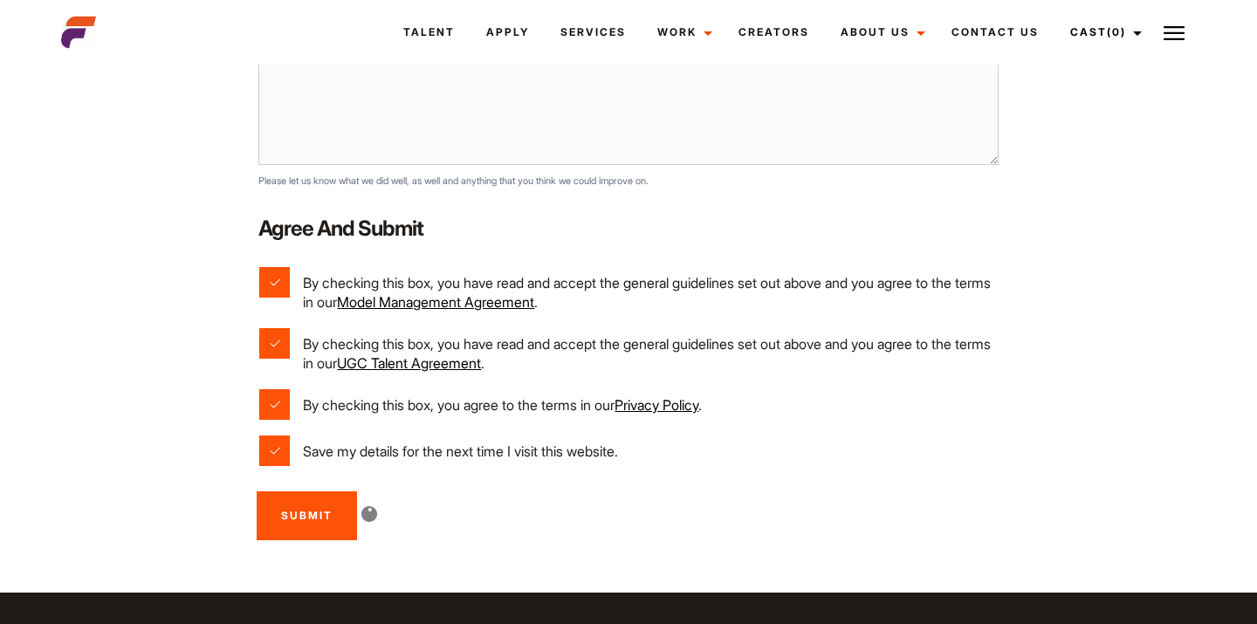
scroll to position [2393, 0]
